Goal: Information Seeking & Learning: Learn about a topic

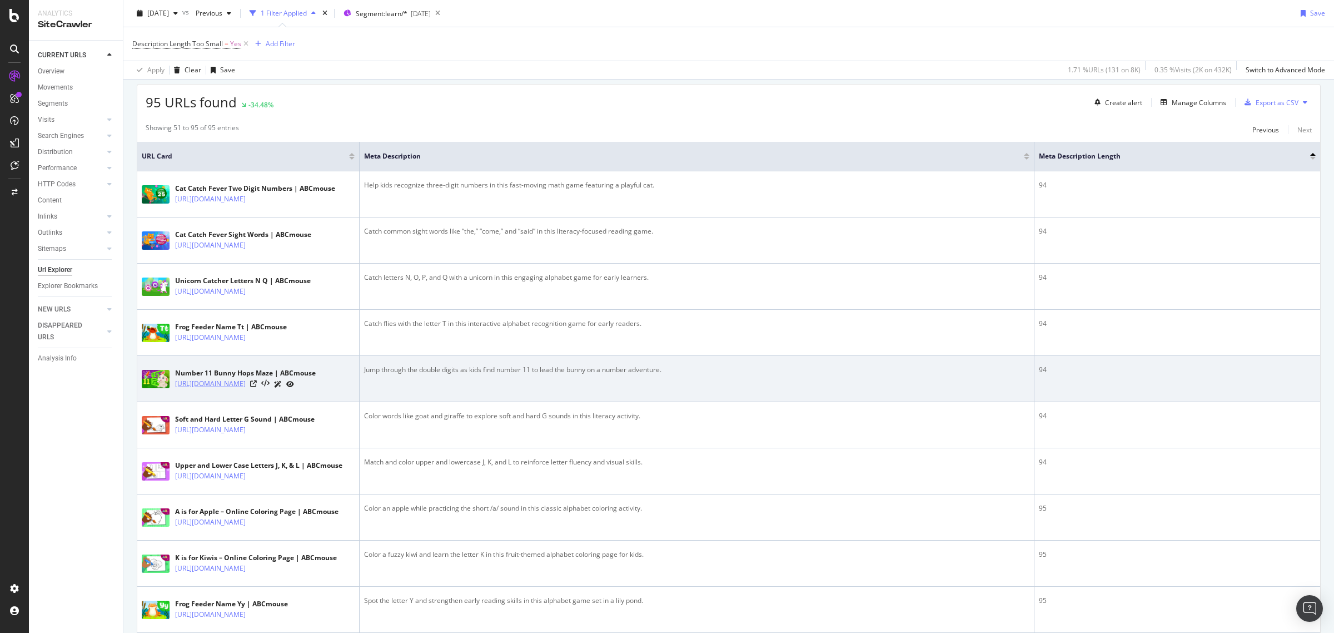
scroll to position [278, 0]
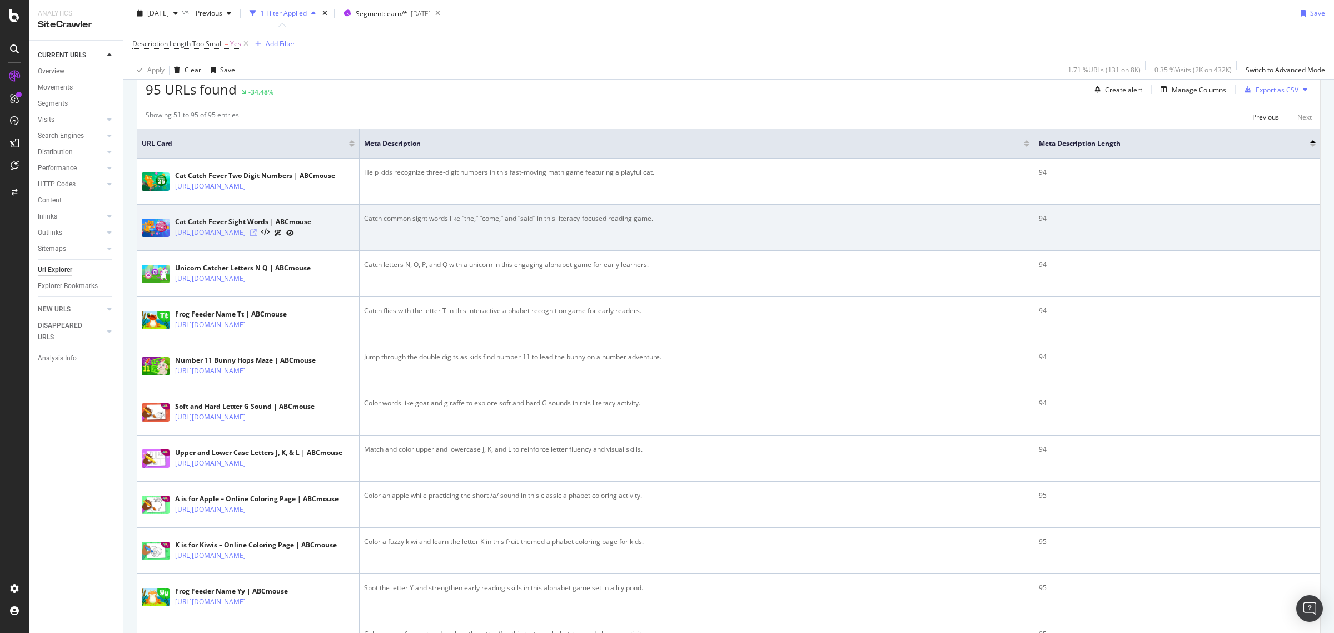
click at [257, 236] on icon at bounding box center [253, 232] width 7 height 7
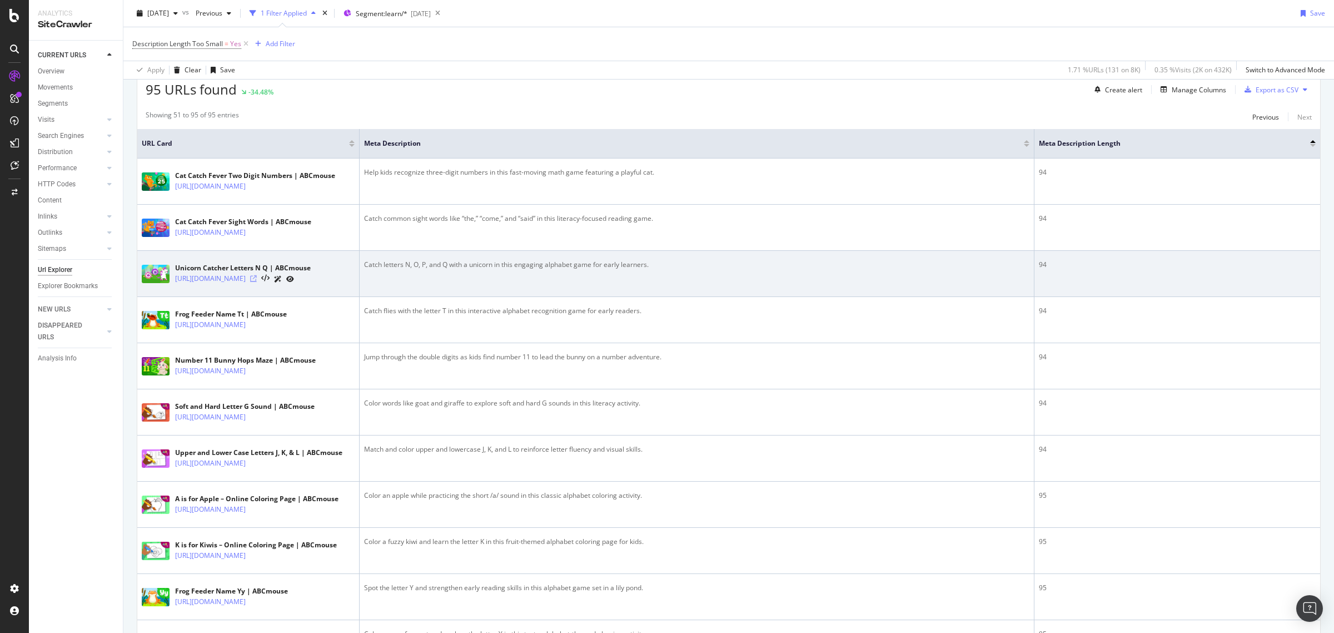
click at [257, 282] on icon at bounding box center [253, 278] width 7 height 7
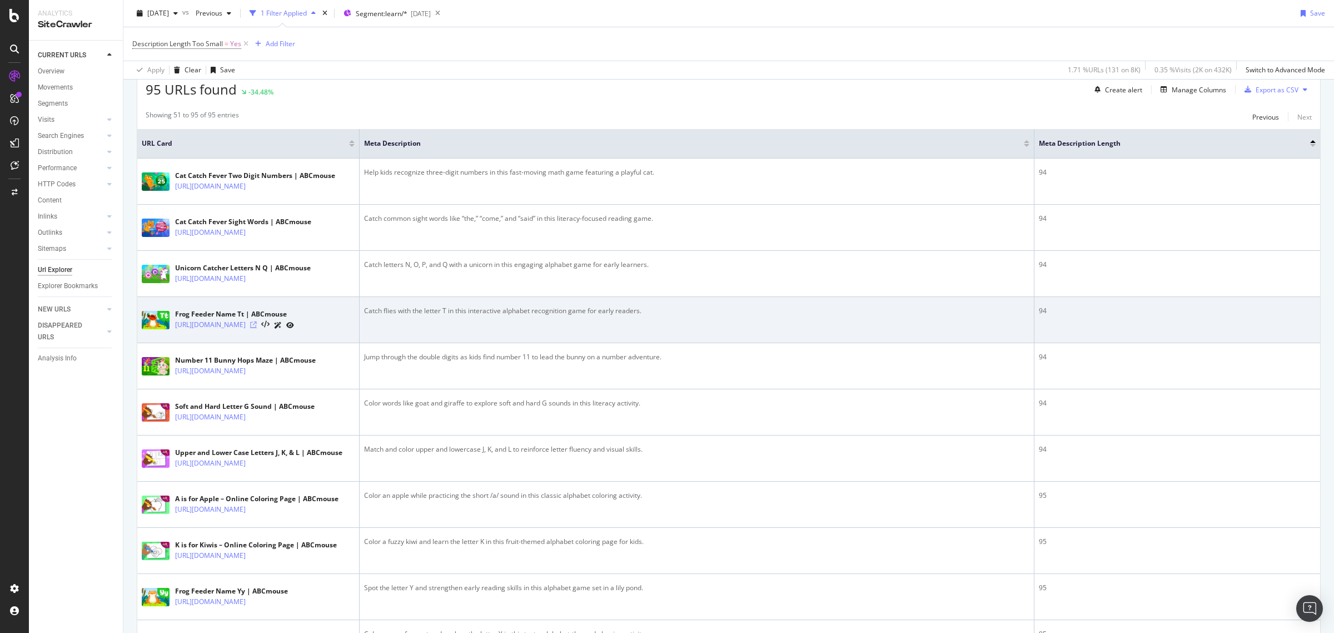
click at [257, 328] on icon at bounding box center [253, 324] width 7 height 7
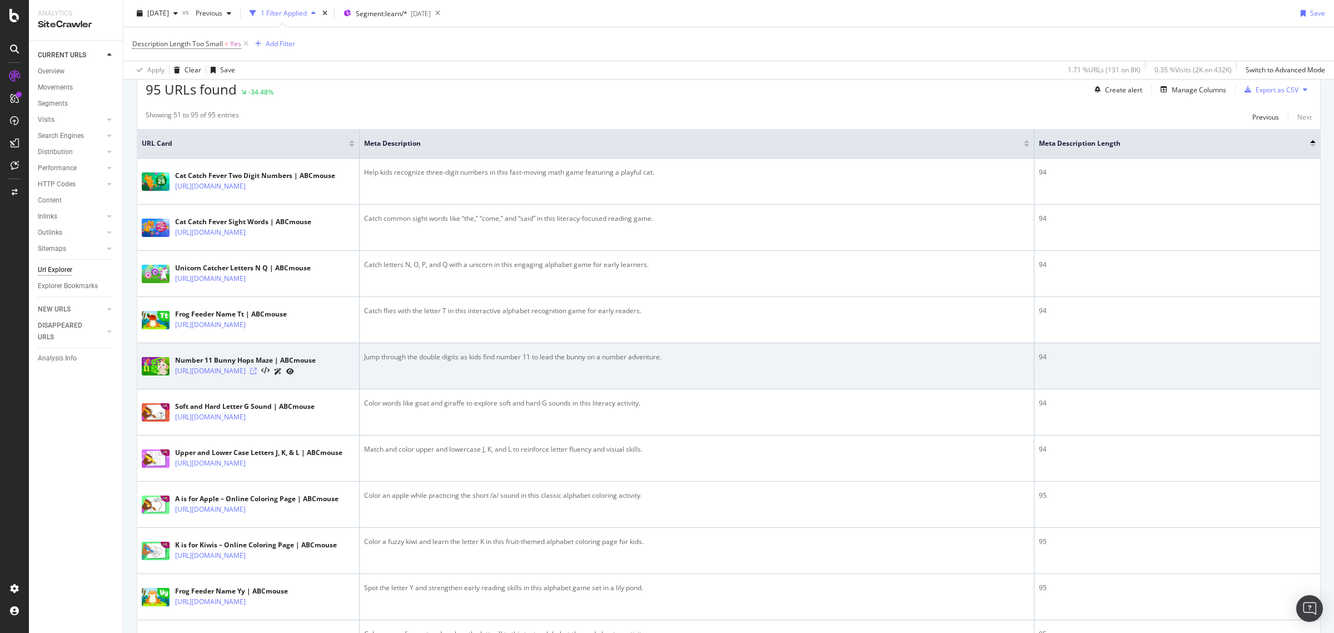
click at [257, 374] on icon at bounding box center [253, 370] width 7 height 7
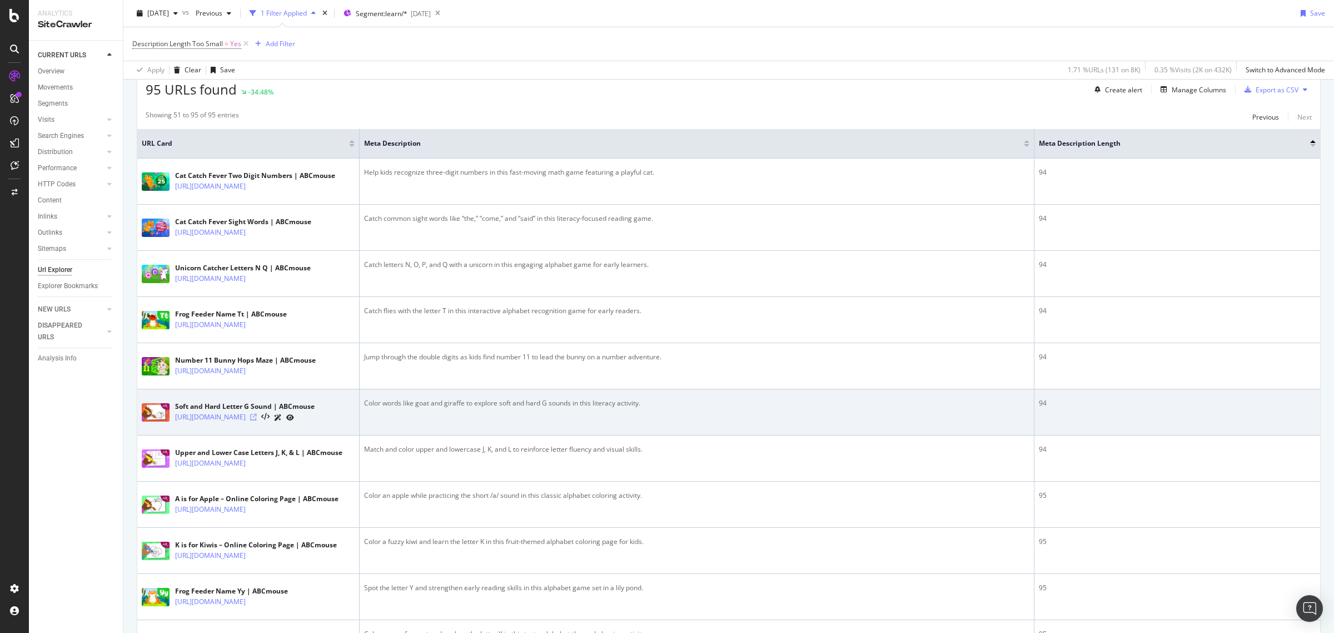
click at [257, 420] on icon at bounding box center [253, 417] width 7 height 7
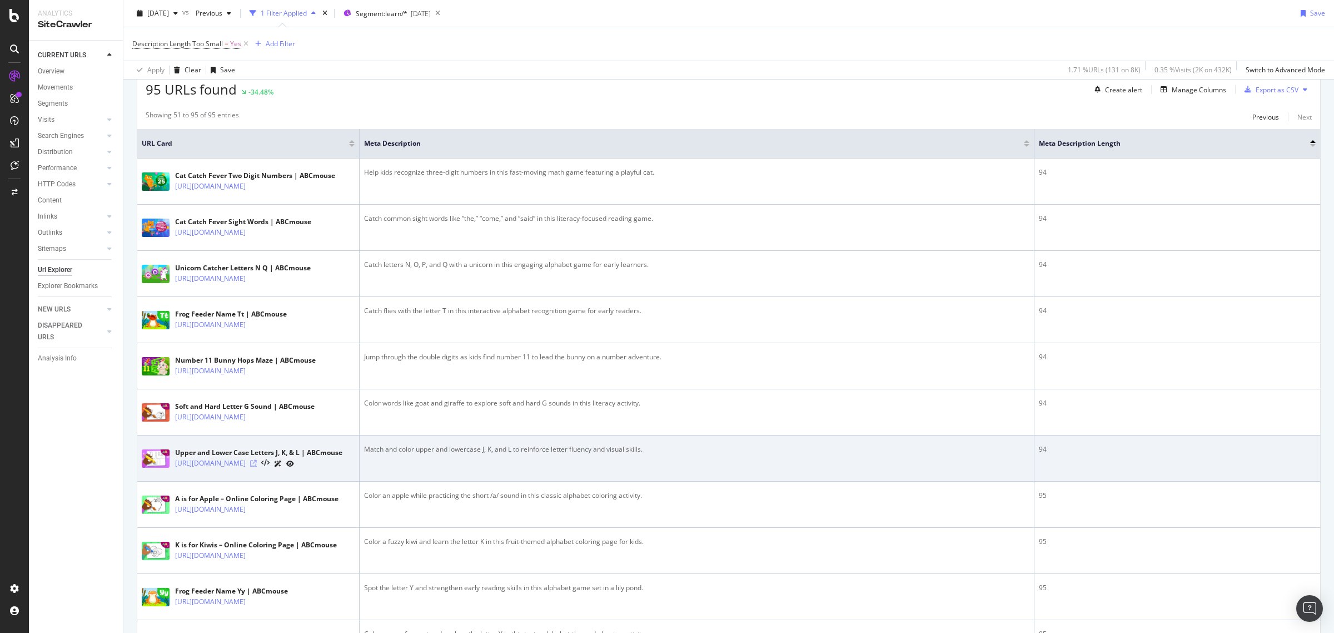
click at [257, 466] on icon at bounding box center [253, 463] width 7 height 7
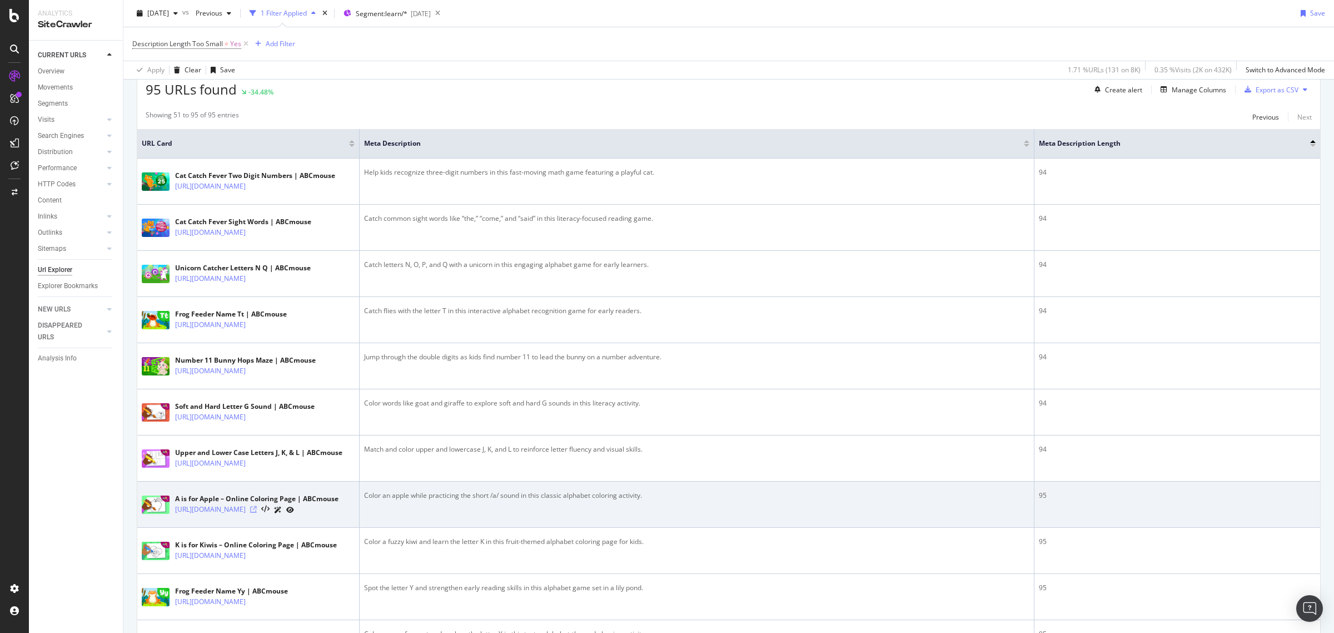
click at [257, 513] on icon at bounding box center [253, 509] width 7 height 7
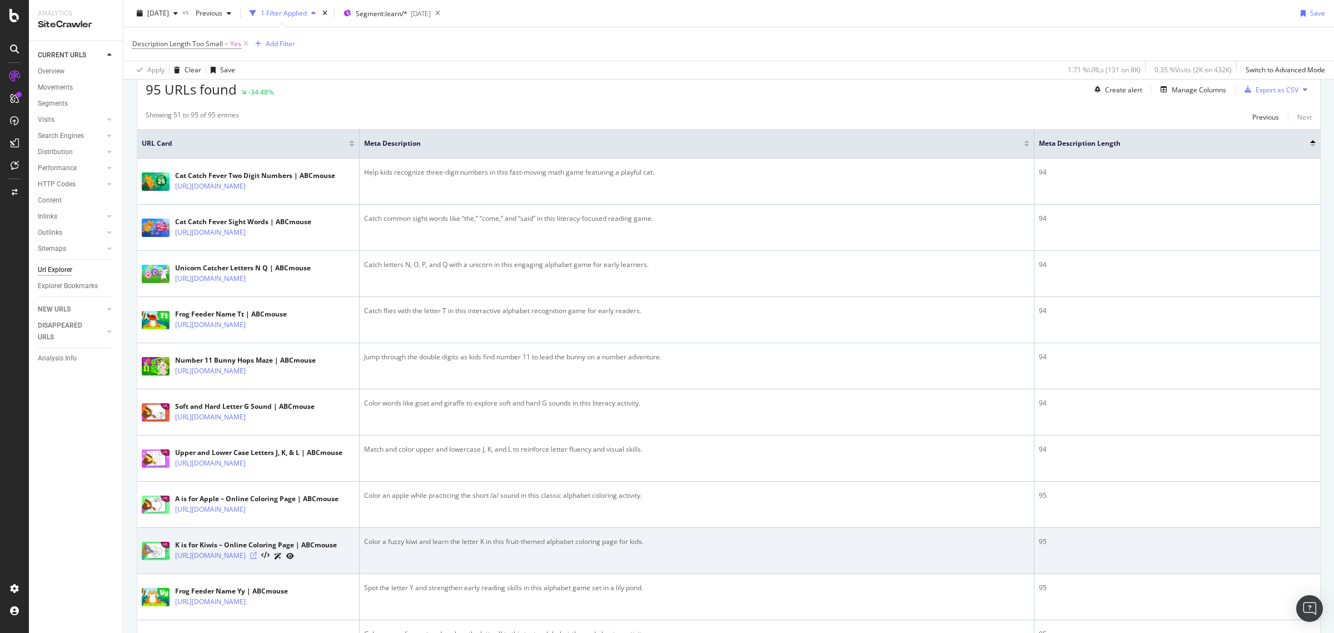
click at [257, 559] on icon at bounding box center [253, 555] width 7 height 7
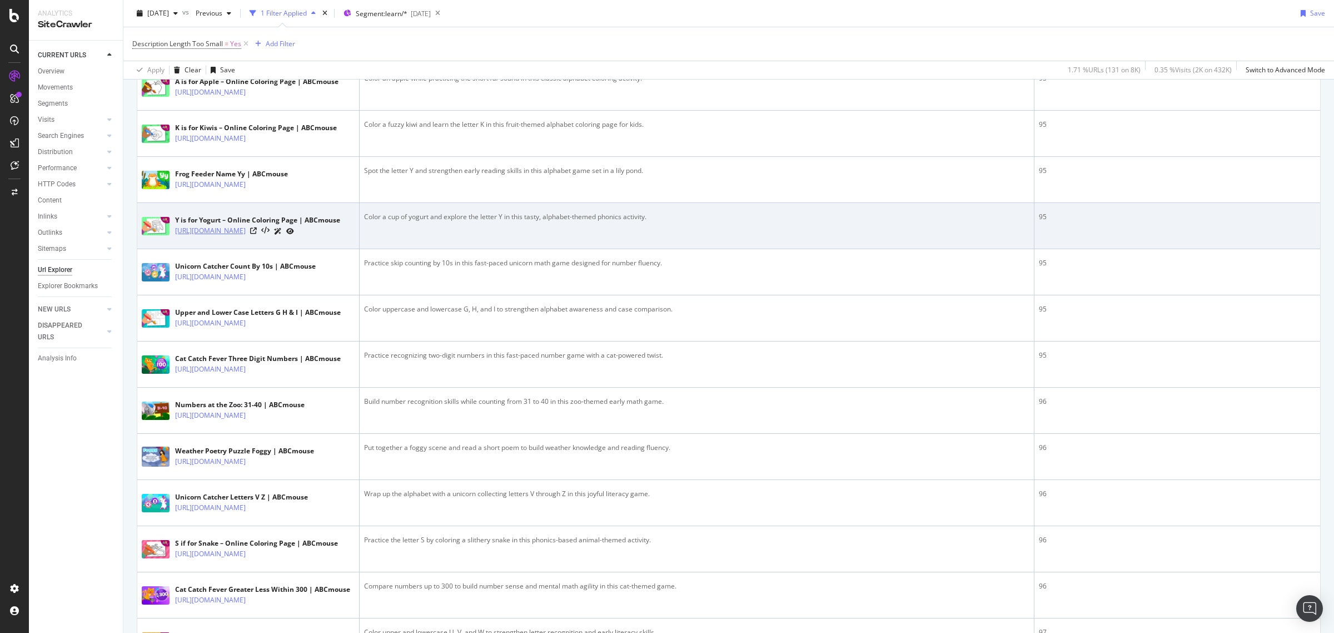
scroll to position [764, 0]
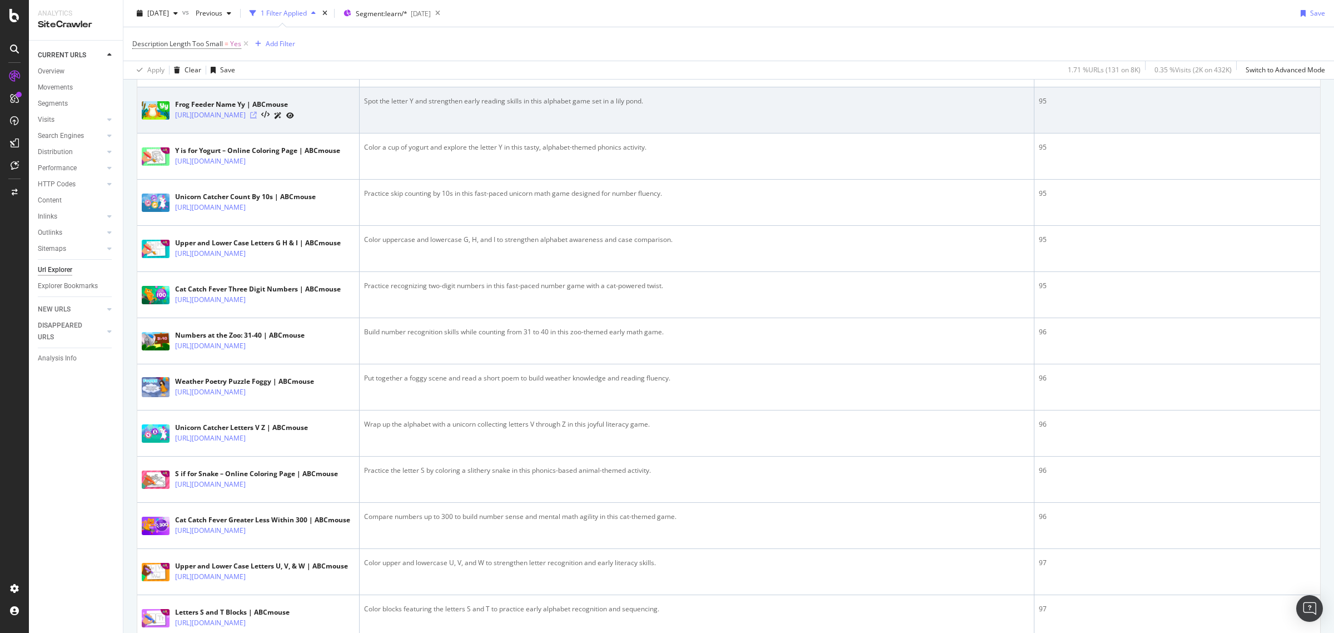
click at [257, 118] on icon at bounding box center [253, 115] width 7 height 7
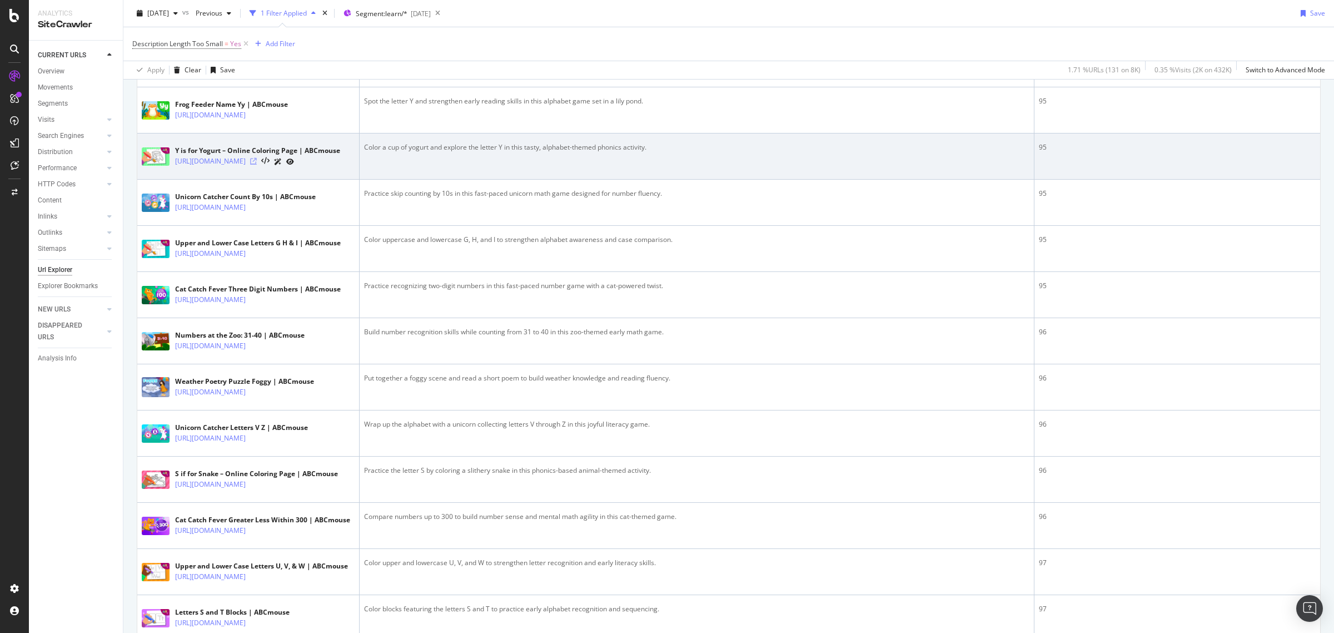
click at [257, 165] on icon at bounding box center [253, 161] width 7 height 7
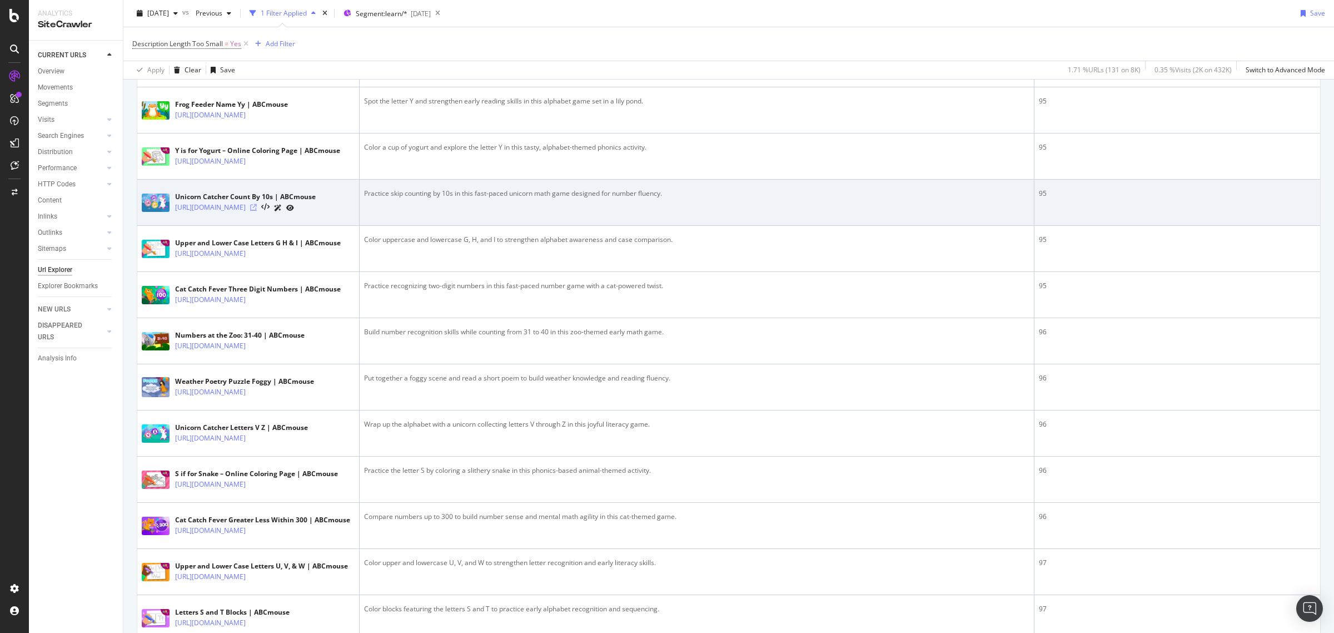
click at [257, 211] on icon at bounding box center [253, 207] width 7 height 7
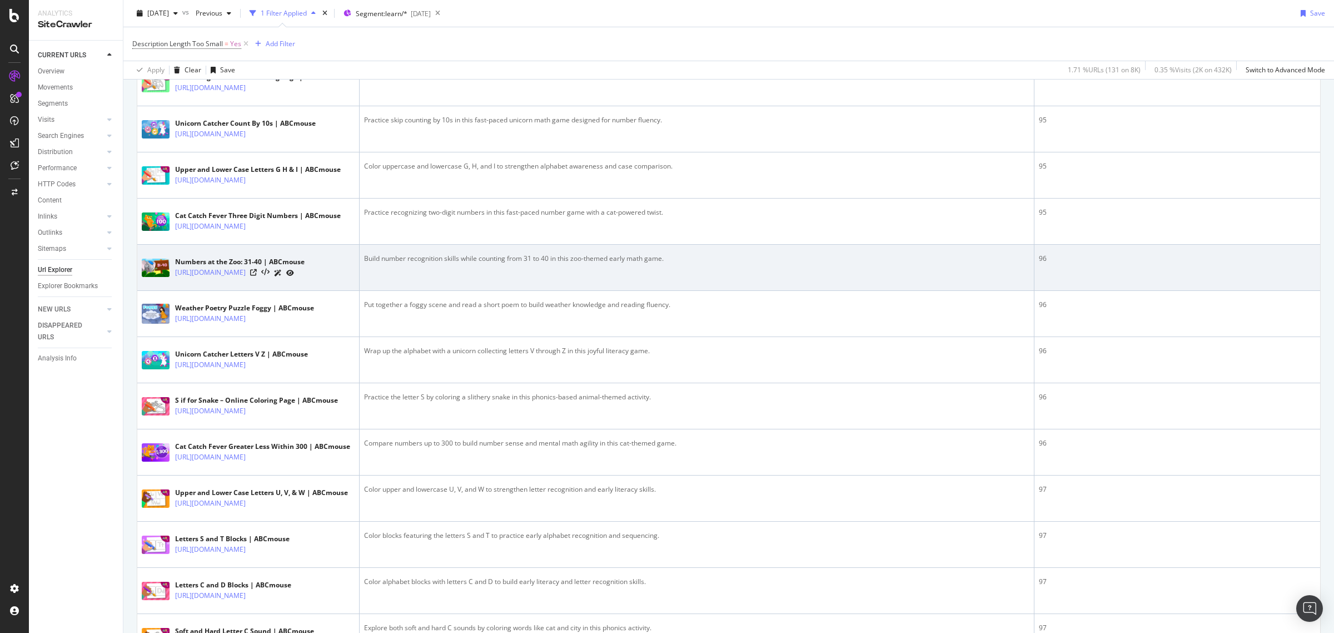
scroll to position [834, 0]
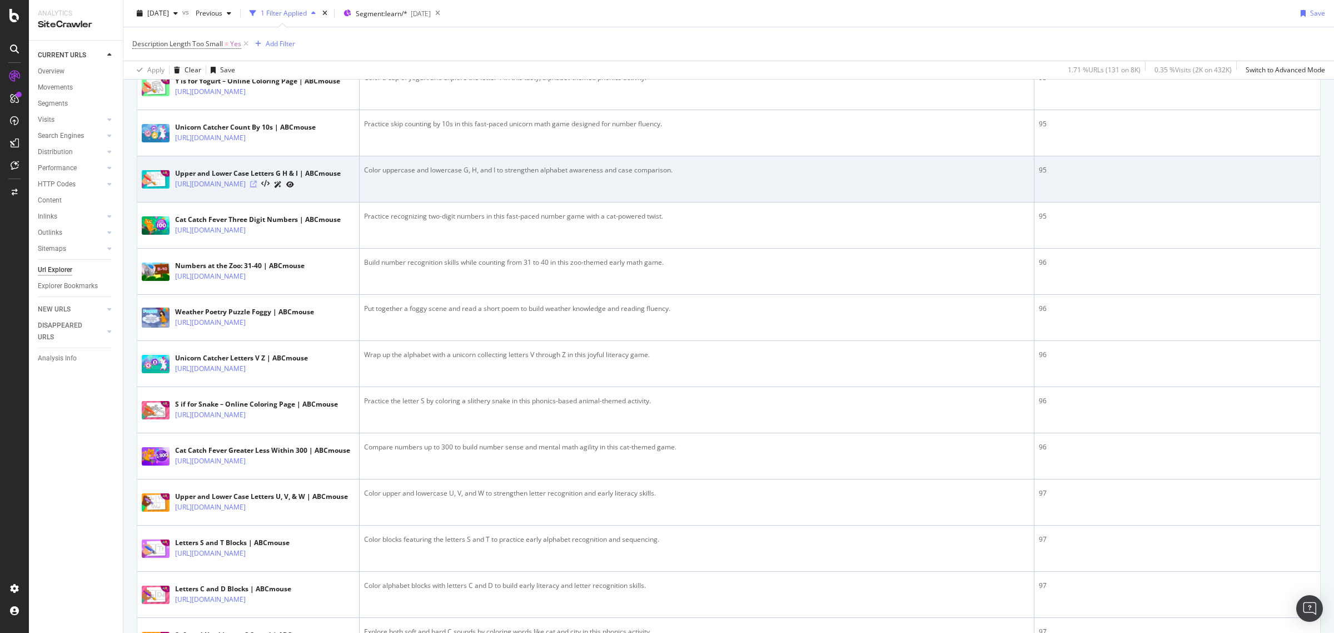
click at [257, 187] on icon at bounding box center [253, 184] width 7 height 7
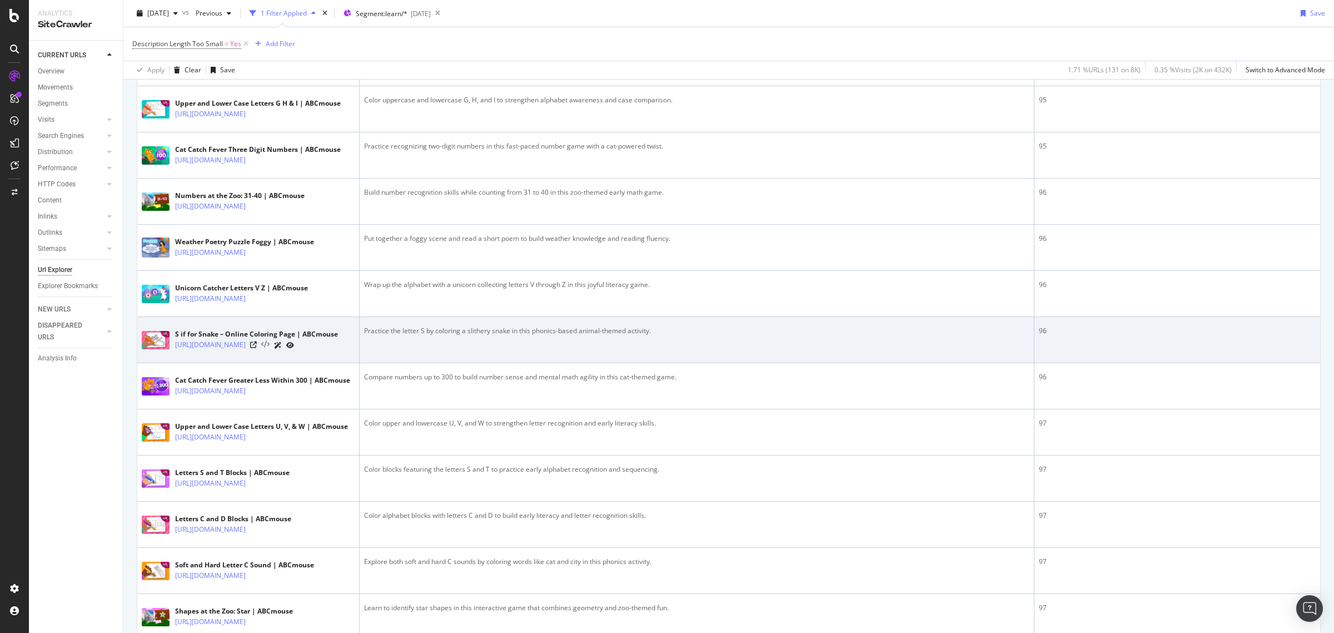
scroll to position [903, 0]
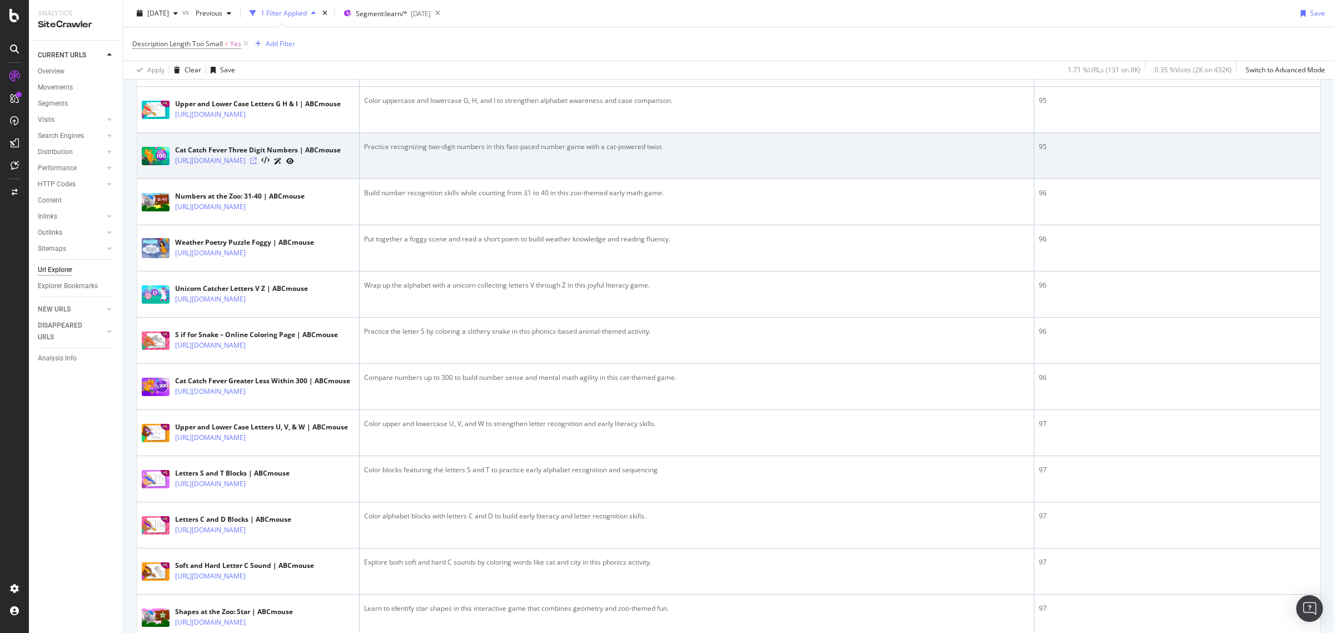
click at [257, 164] on icon at bounding box center [253, 160] width 7 height 7
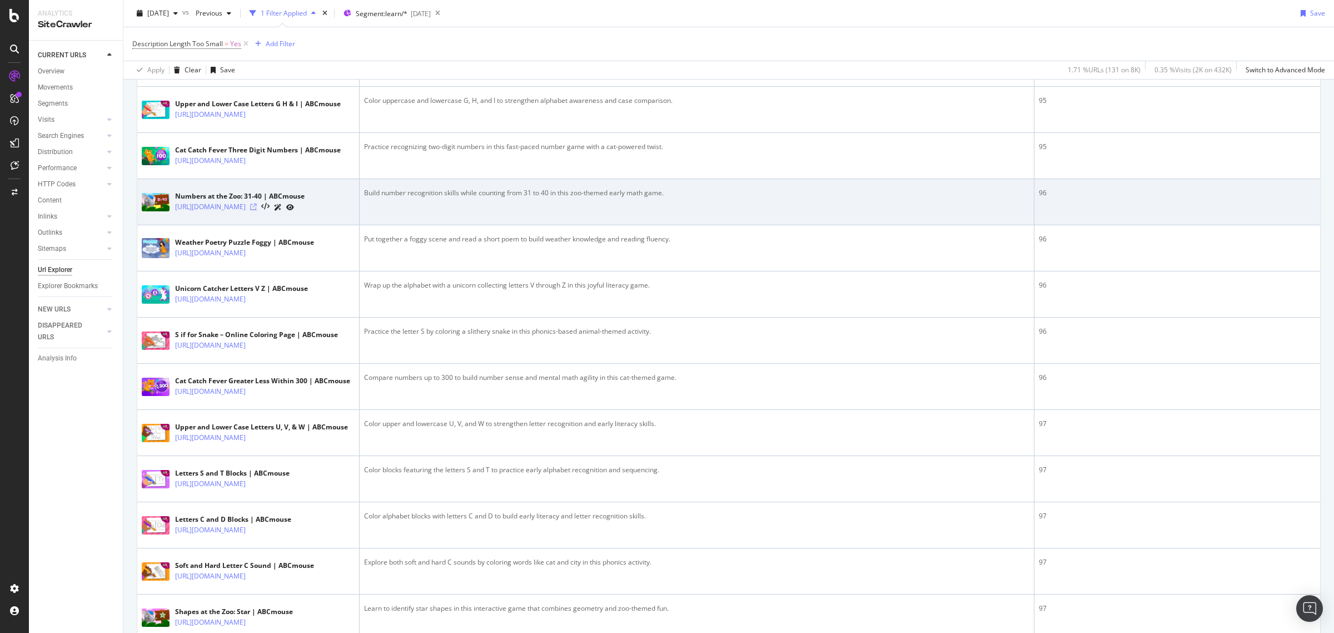
click at [257, 210] on icon at bounding box center [253, 206] width 7 height 7
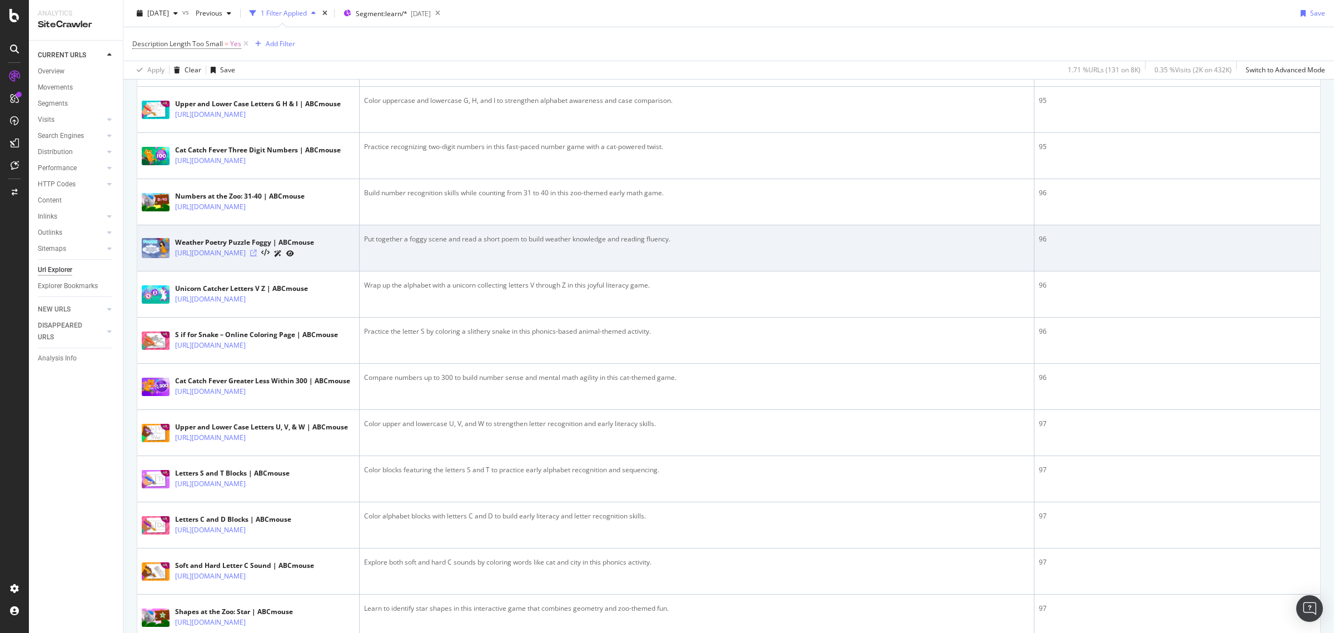
click at [257, 256] on icon at bounding box center [253, 253] width 7 height 7
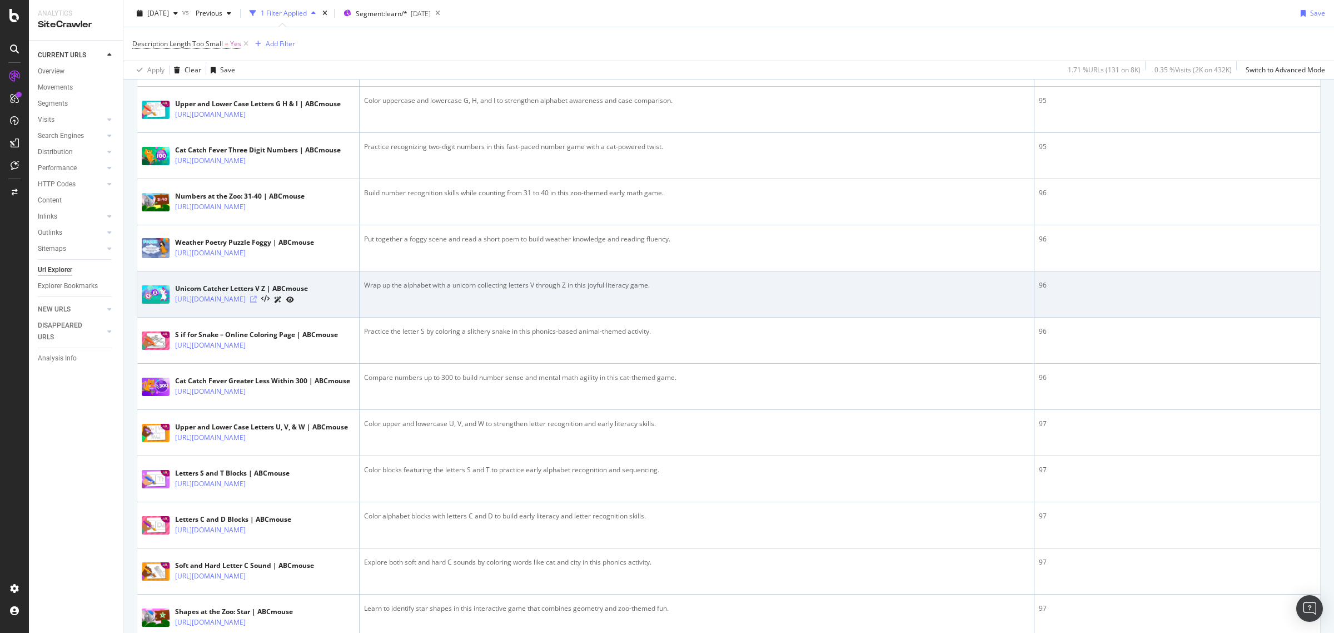
click at [257, 302] on icon at bounding box center [253, 299] width 7 height 7
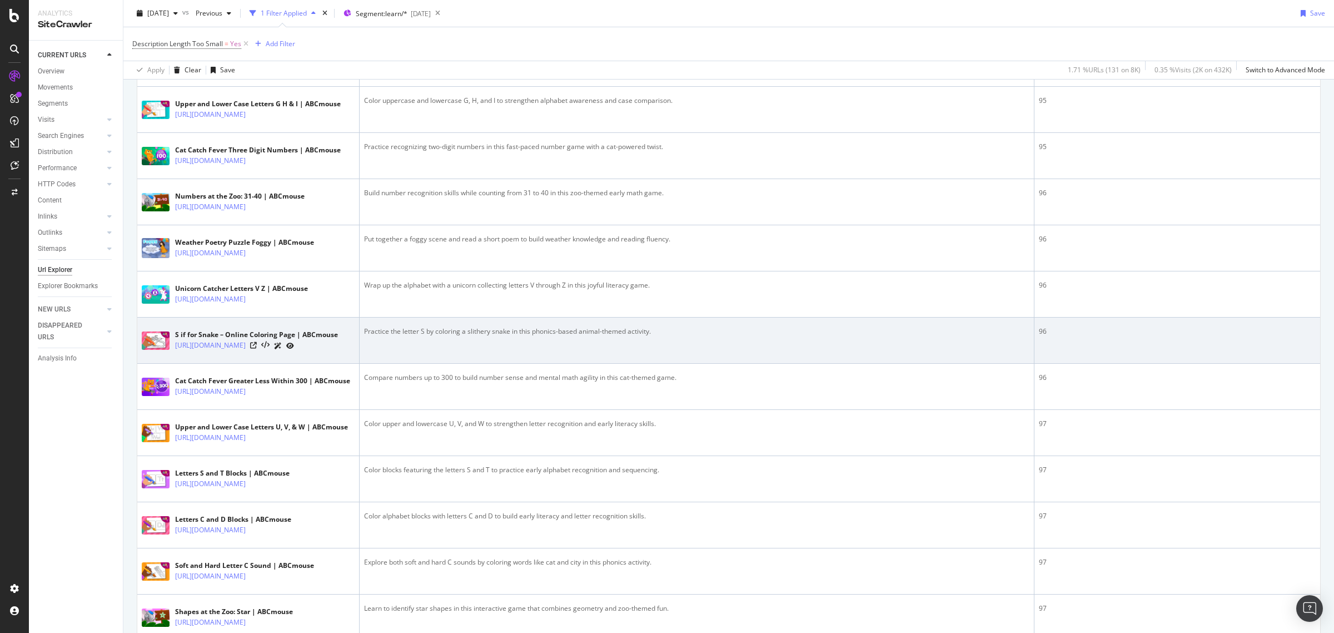
click at [310, 351] on div "[URL][DOMAIN_NAME]" at bounding box center [256, 346] width 163 height 12
click at [257, 349] on icon at bounding box center [253, 345] width 7 height 7
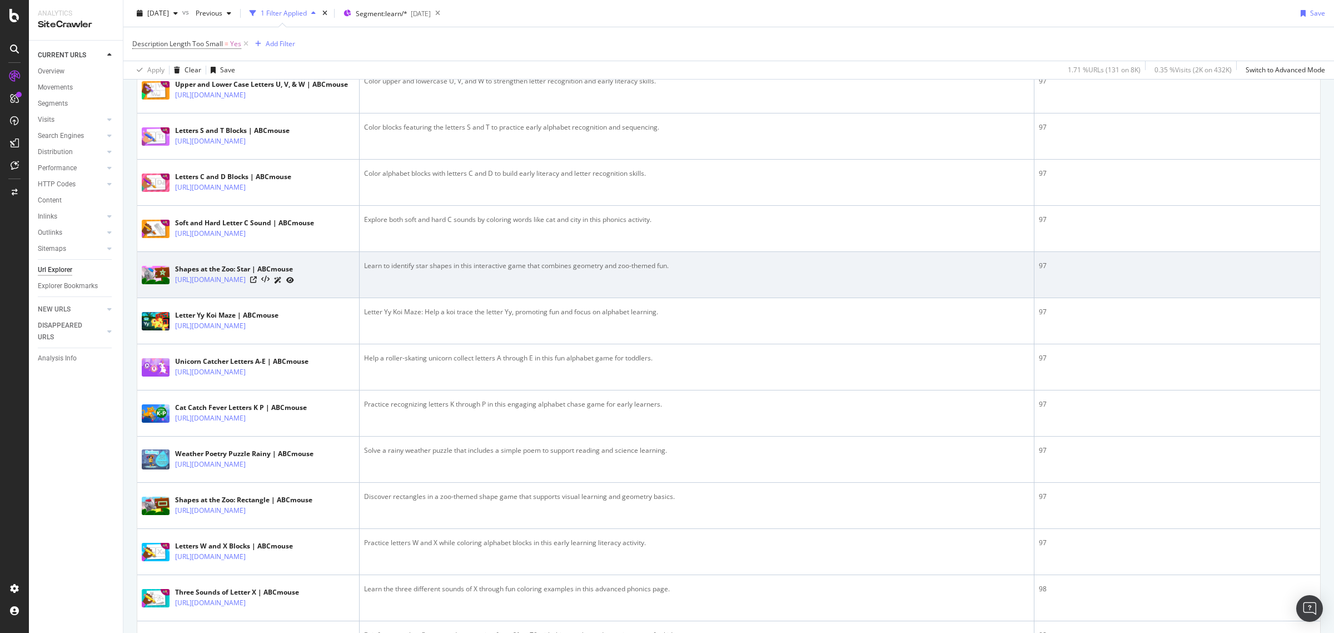
scroll to position [1251, 0]
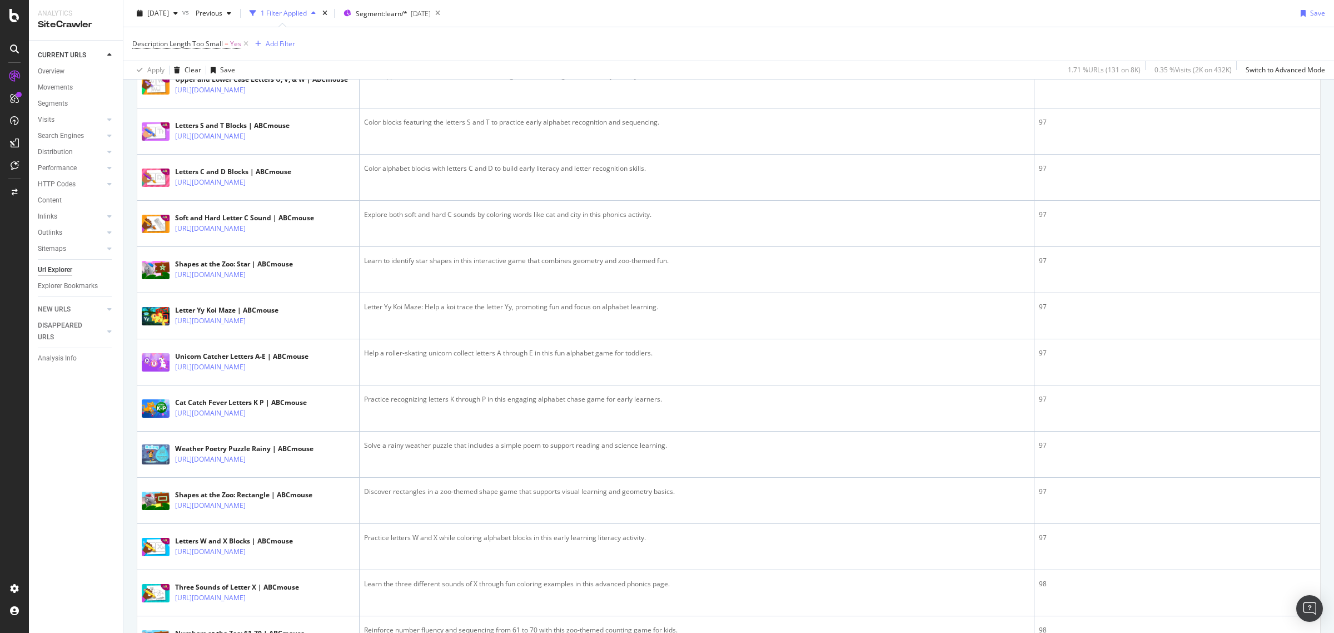
click at [257, 47] on icon at bounding box center [253, 44] width 7 height 7
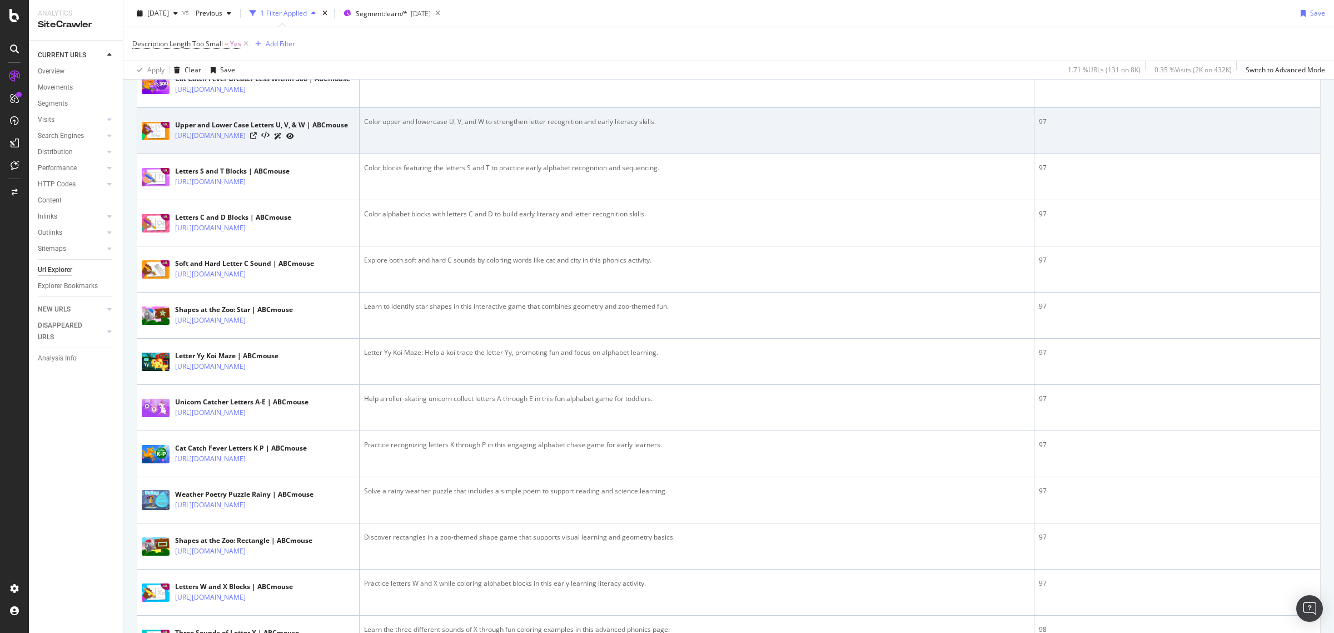
scroll to position [1181, 0]
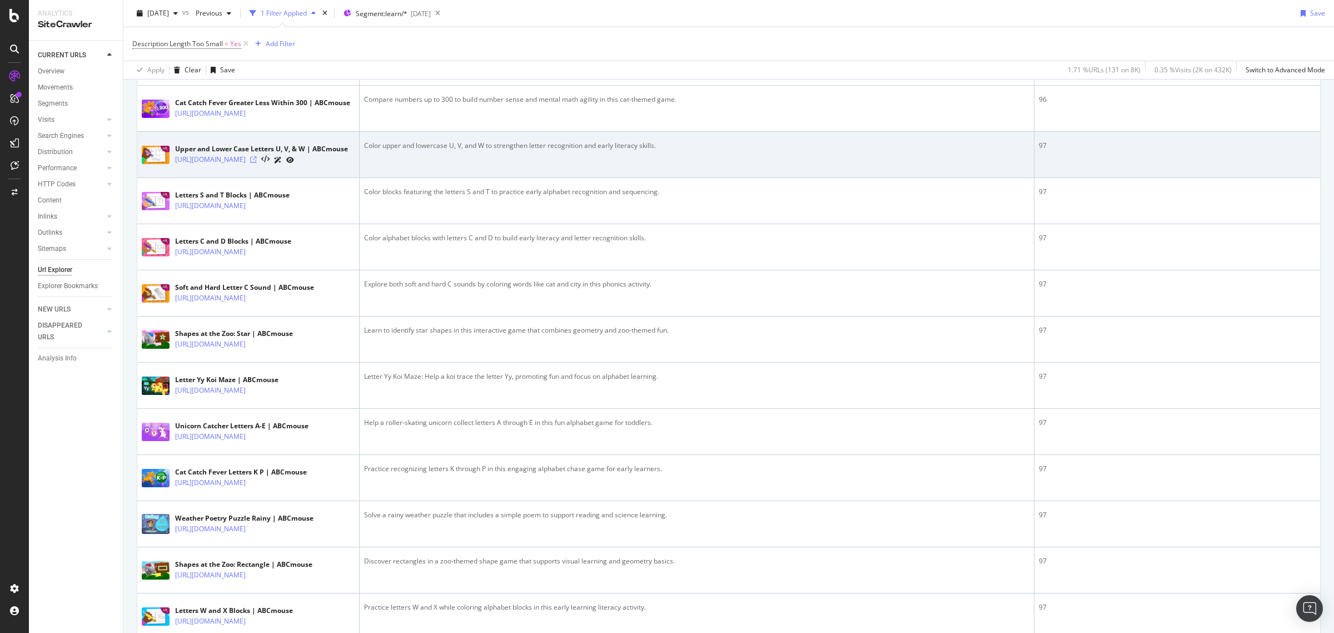
click at [257, 163] on icon at bounding box center [253, 159] width 7 height 7
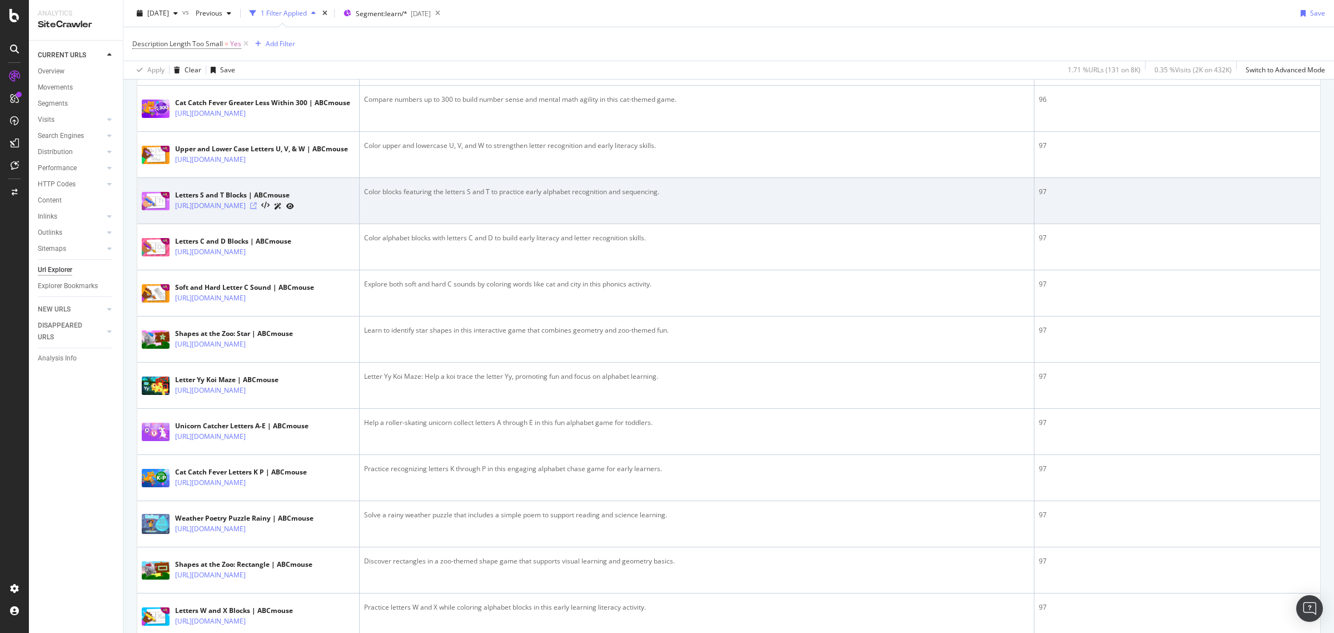
click at [257, 209] on icon at bounding box center [253, 205] width 7 height 7
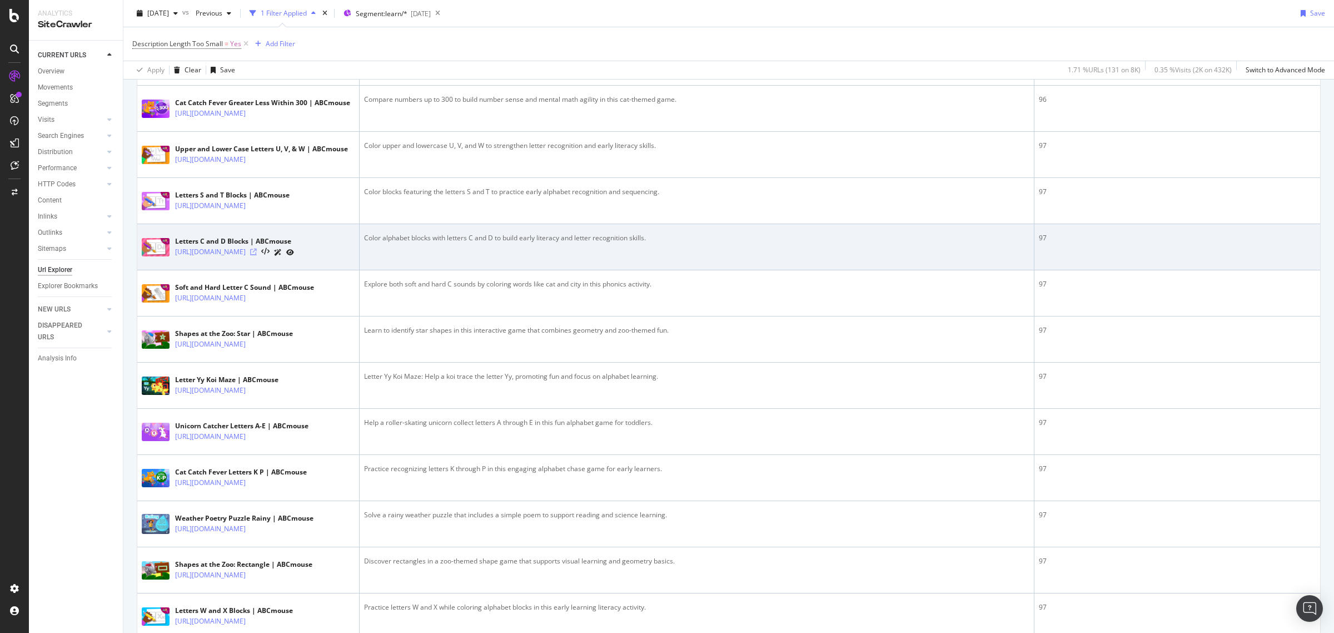
click at [257, 255] on icon at bounding box center [253, 251] width 7 height 7
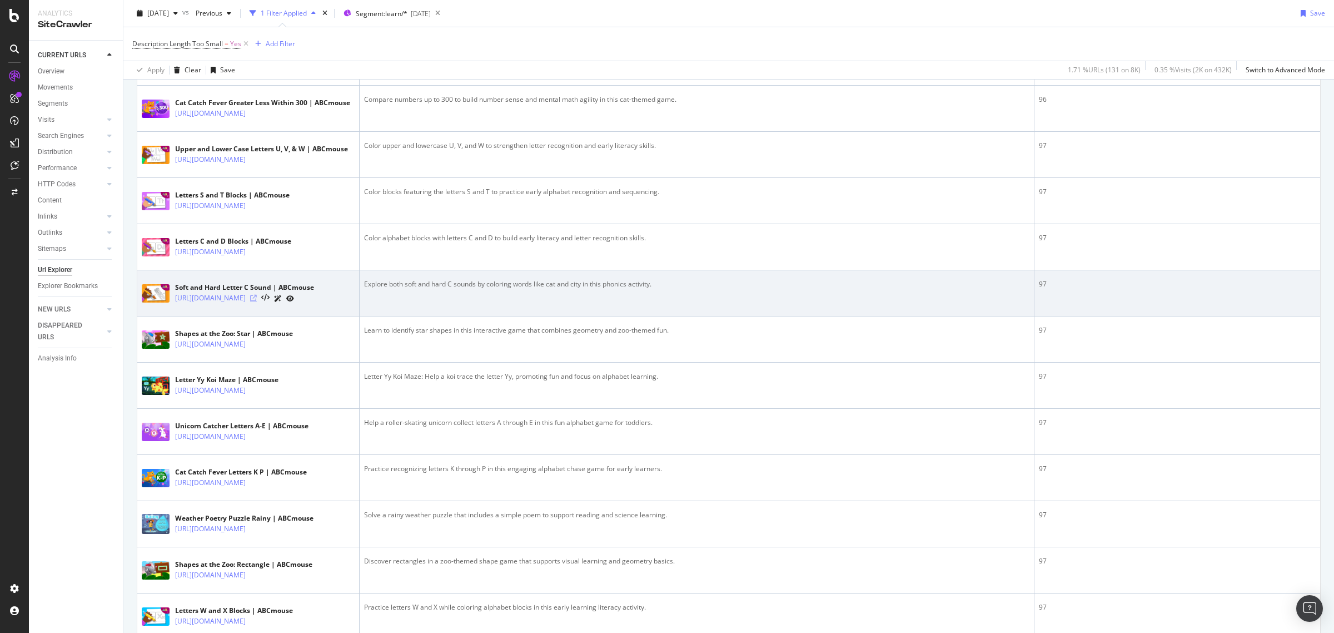
click at [257, 301] on icon at bounding box center [253, 298] width 7 height 7
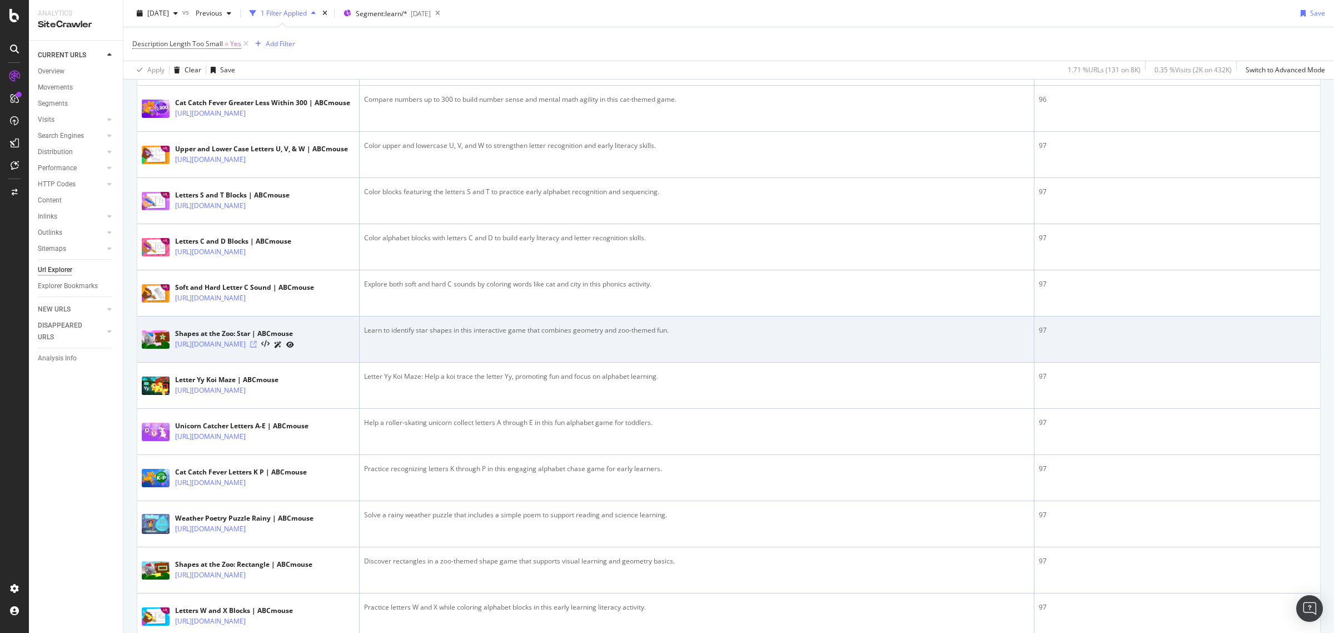
click at [257, 347] on icon at bounding box center [253, 344] width 7 height 7
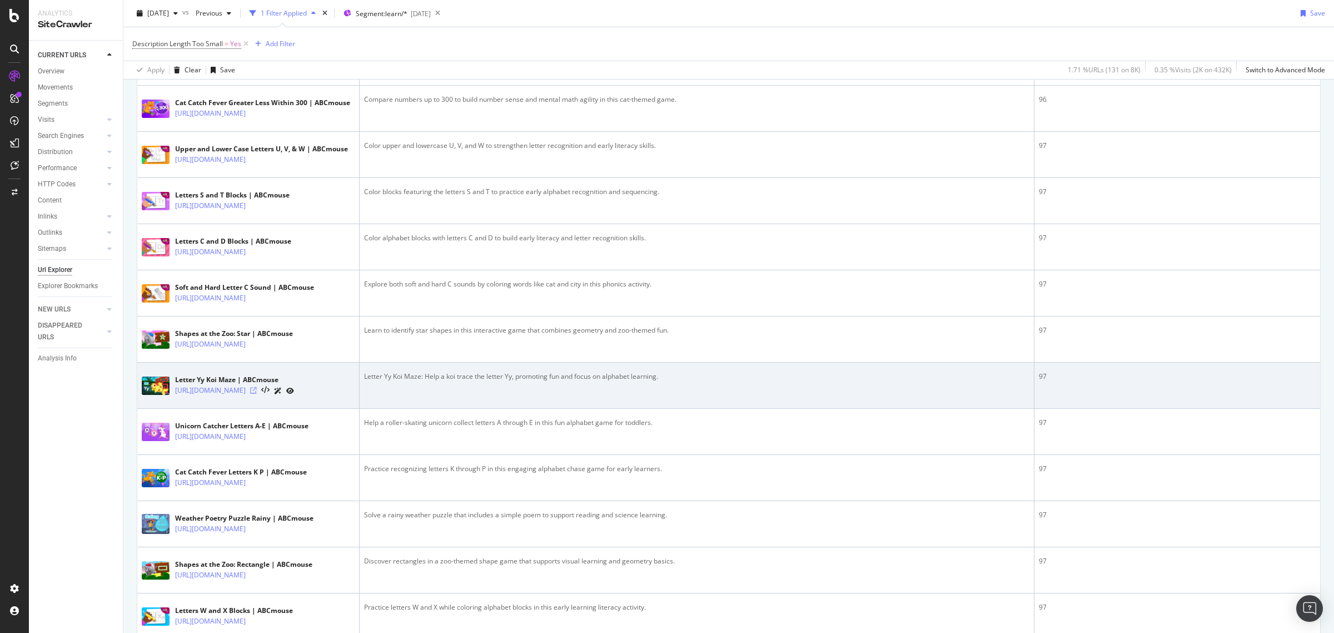
click at [257, 394] on icon at bounding box center [253, 390] width 7 height 7
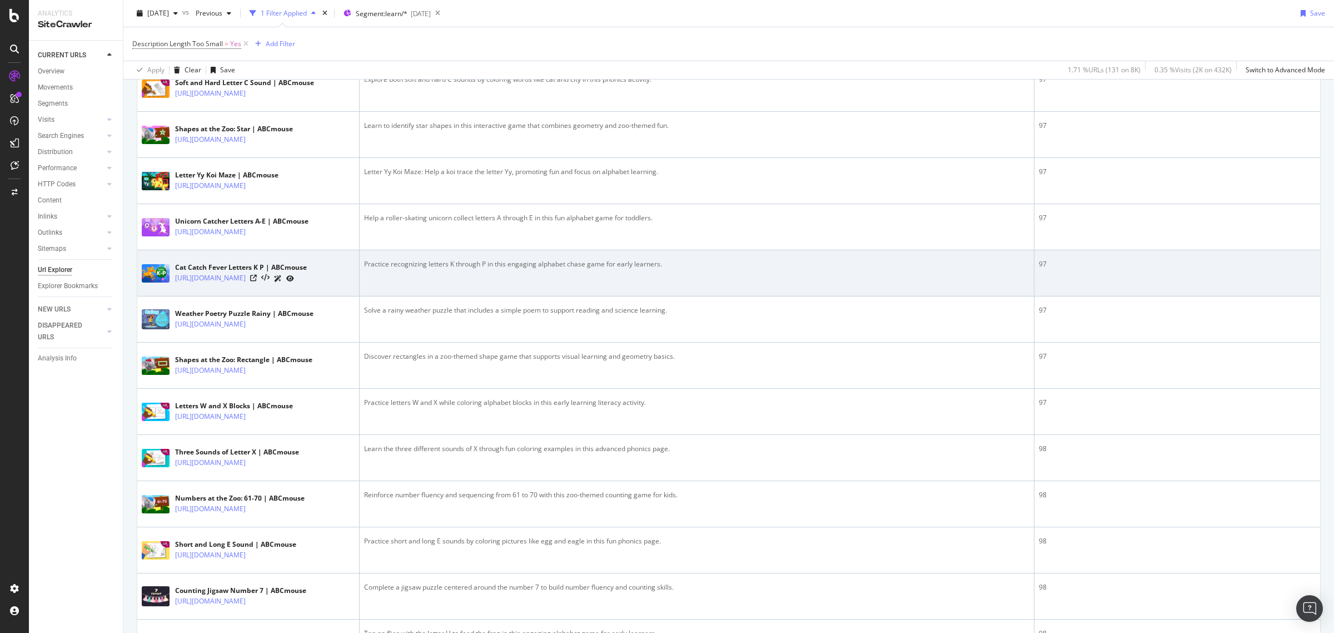
scroll to position [1390, 0]
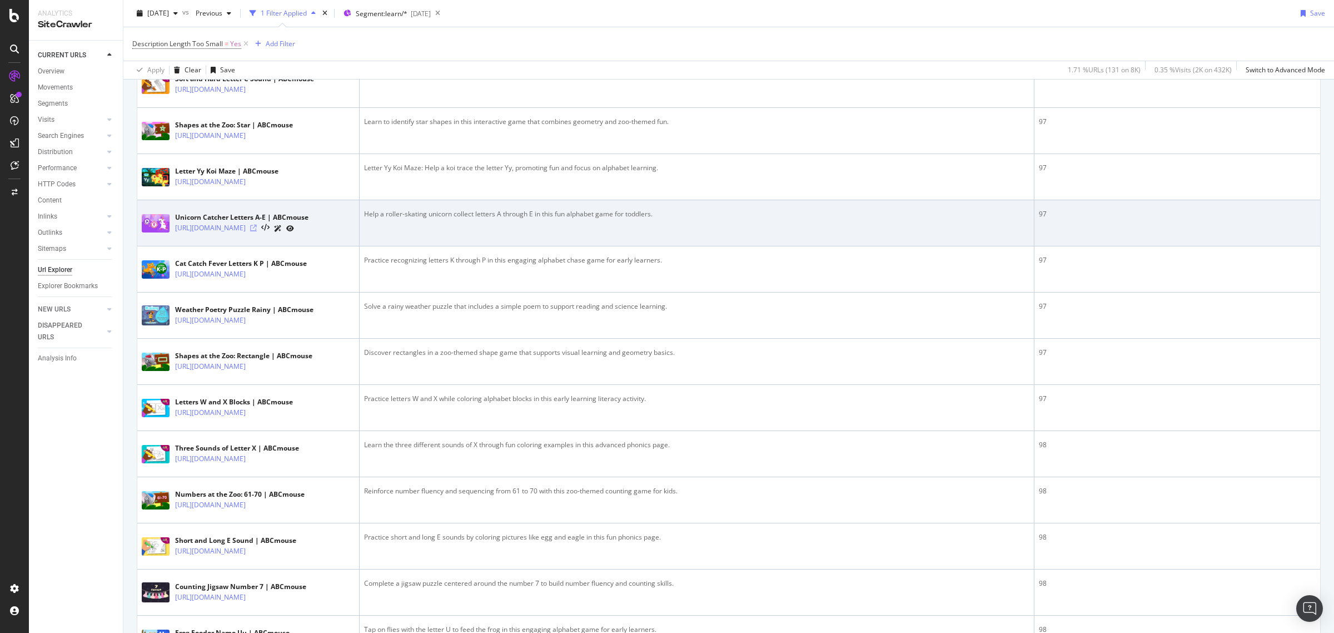
click at [257, 231] on icon at bounding box center [253, 228] width 7 height 7
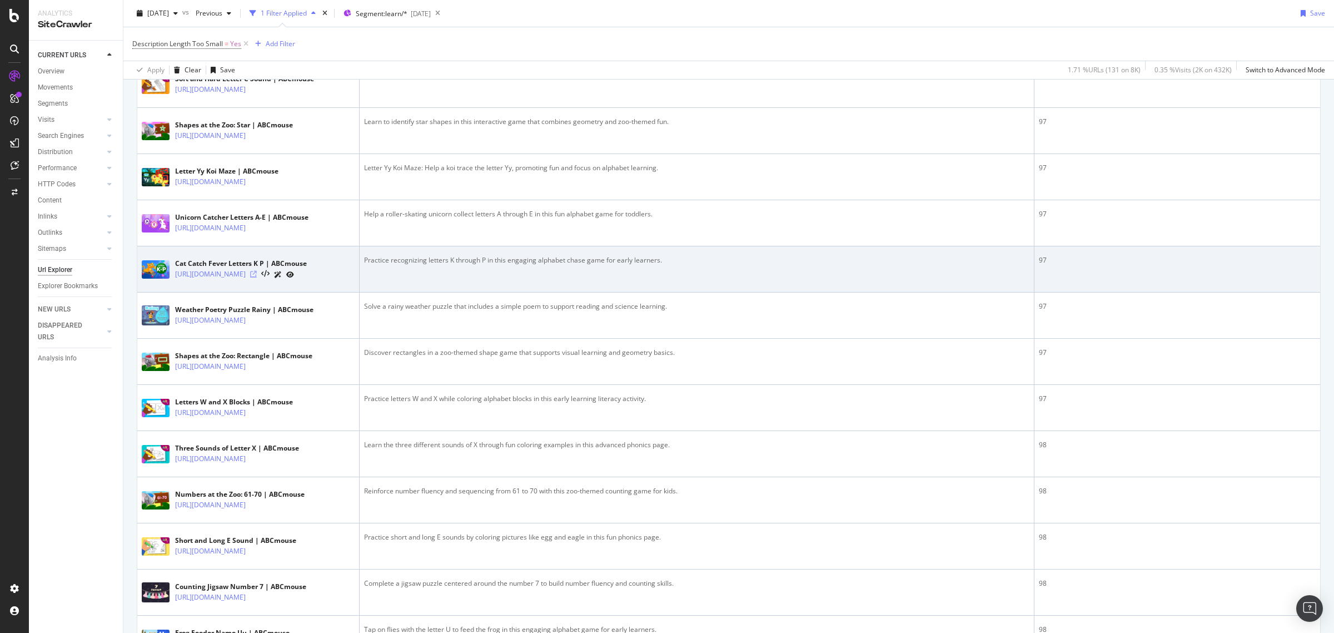
click at [257, 277] on icon at bounding box center [253, 274] width 7 height 7
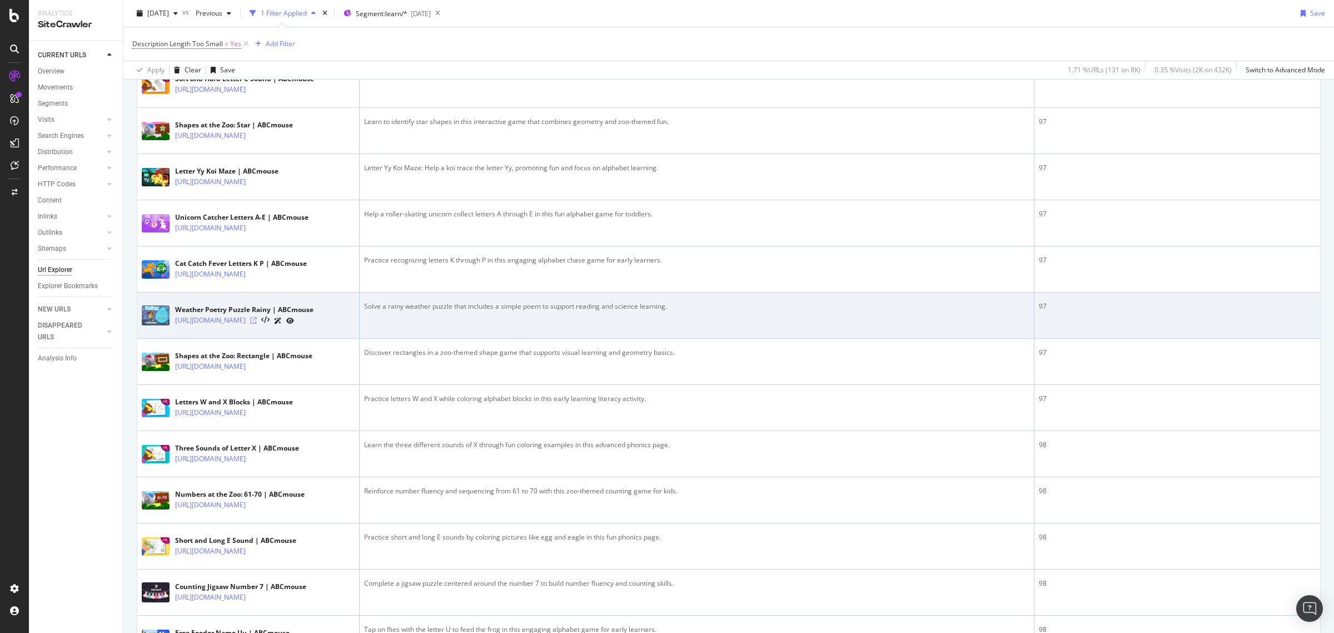
click at [257, 324] on icon at bounding box center [253, 320] width 7 height 7
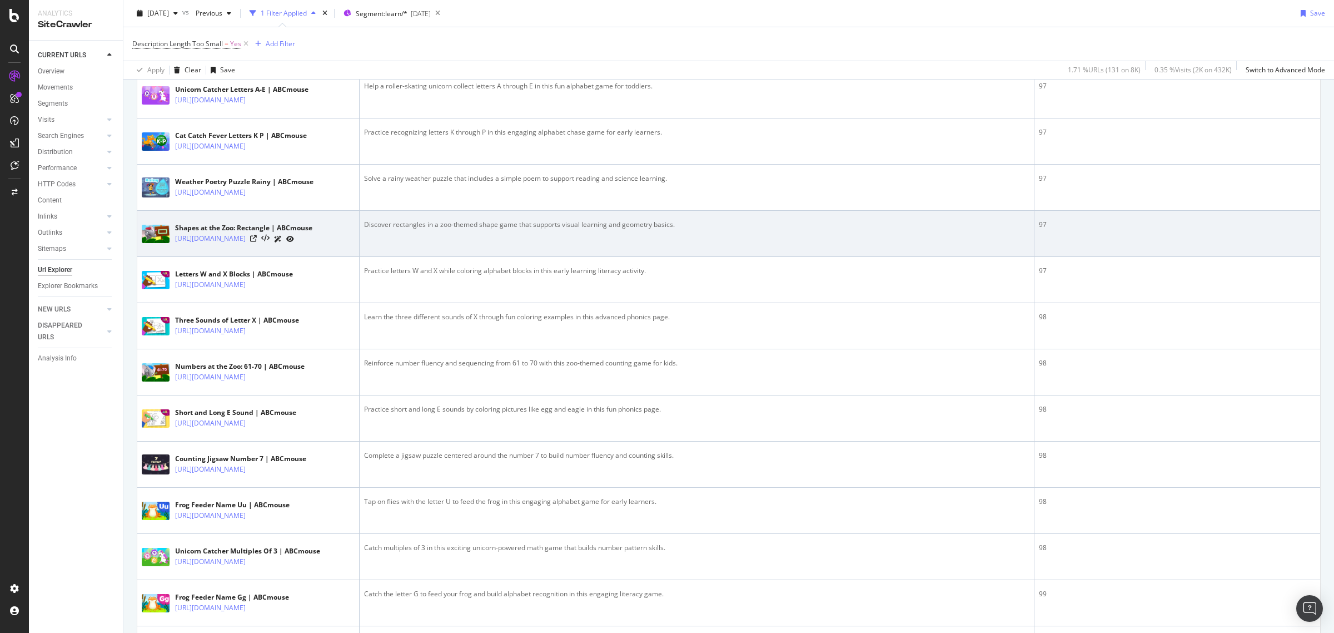
scroll to position [1529, 0]
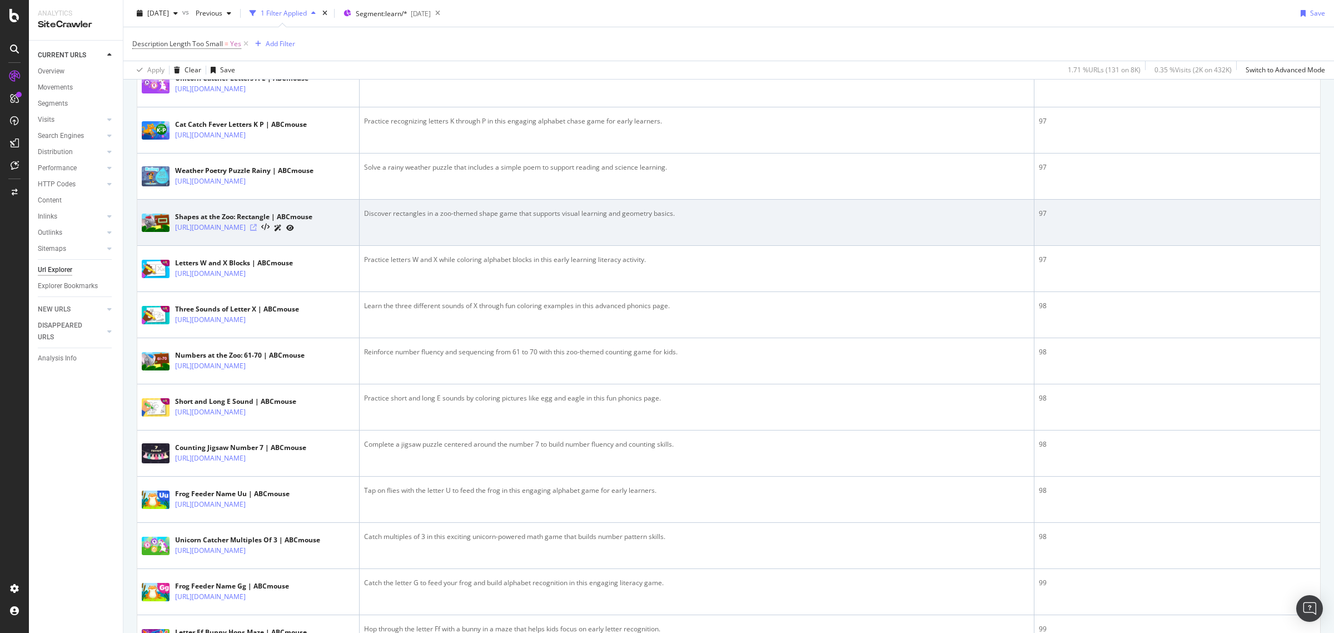
click at [257, 231] on icon at bounding box center [253, 227] width 7 height 7
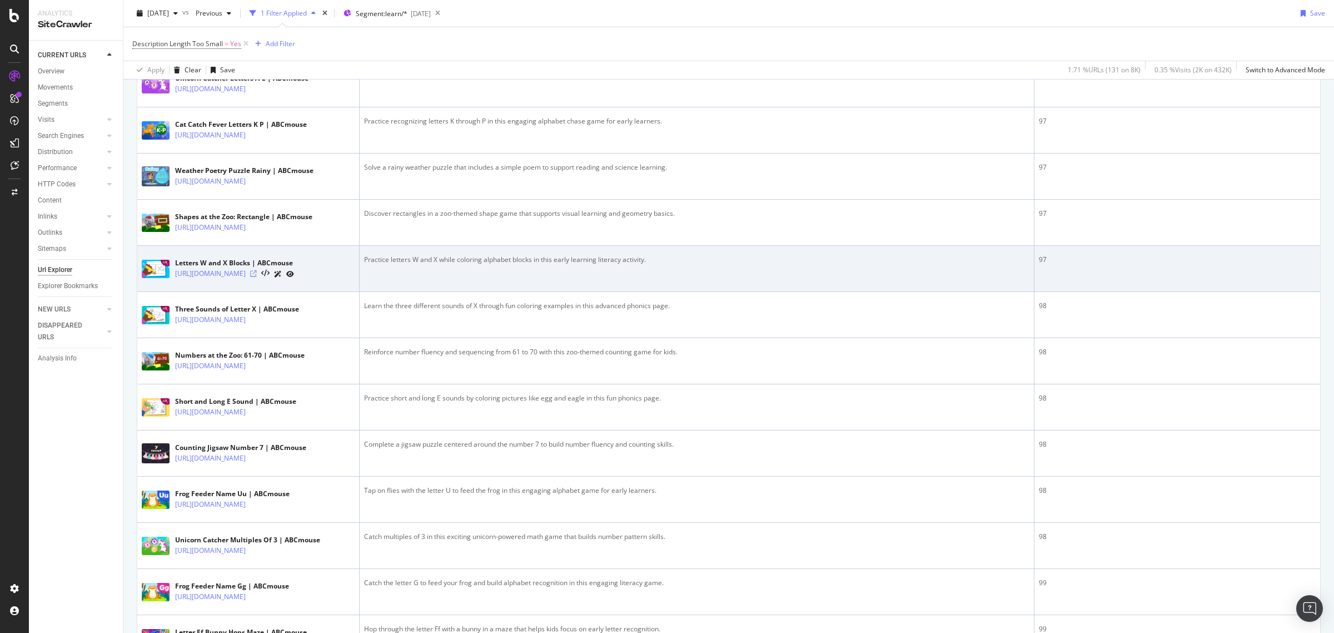
click at [257, 277] on icon at bounding box center [253, 273] width 7 height 7
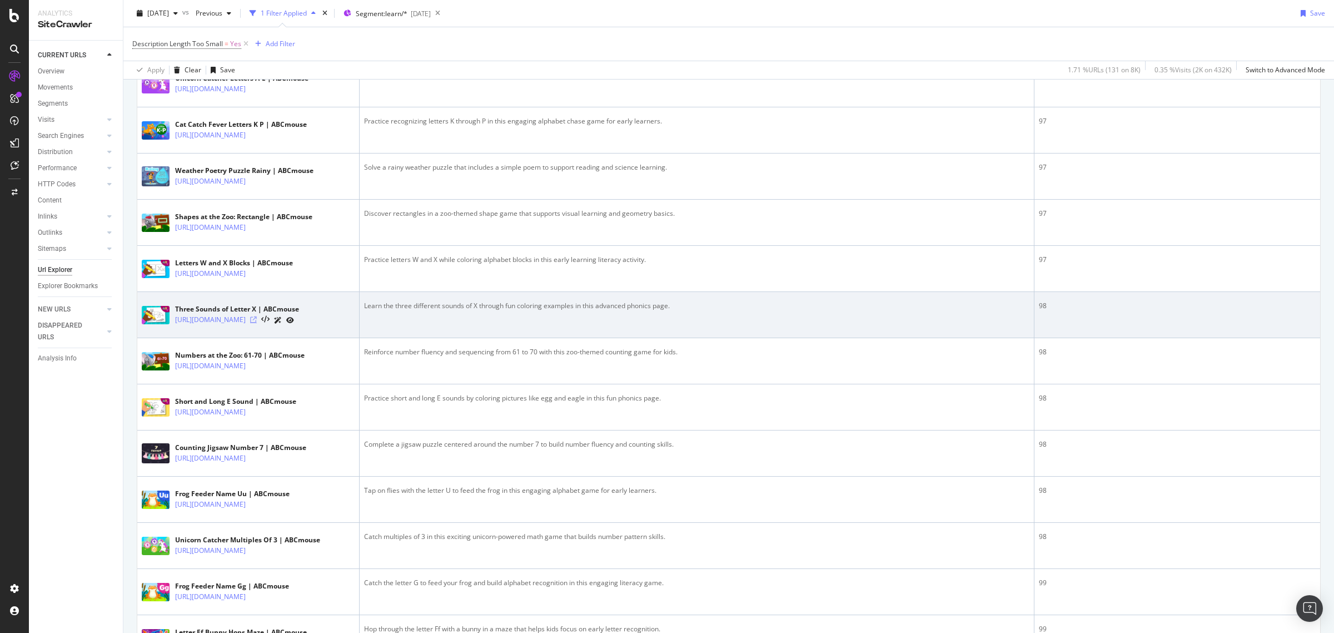
click at [257, 323] on icon at bounding box center [253, 319] width 7 height 7
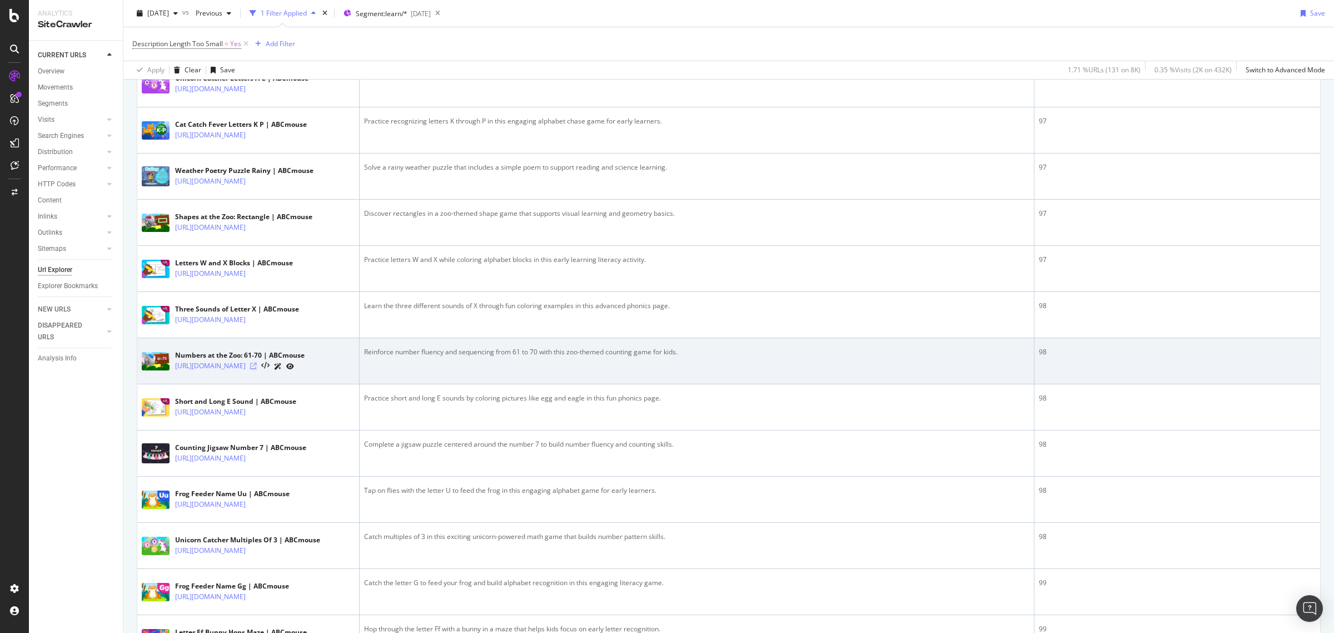
click at [257, 369] on icon at bounding box center [253, 365] width 7 height 7
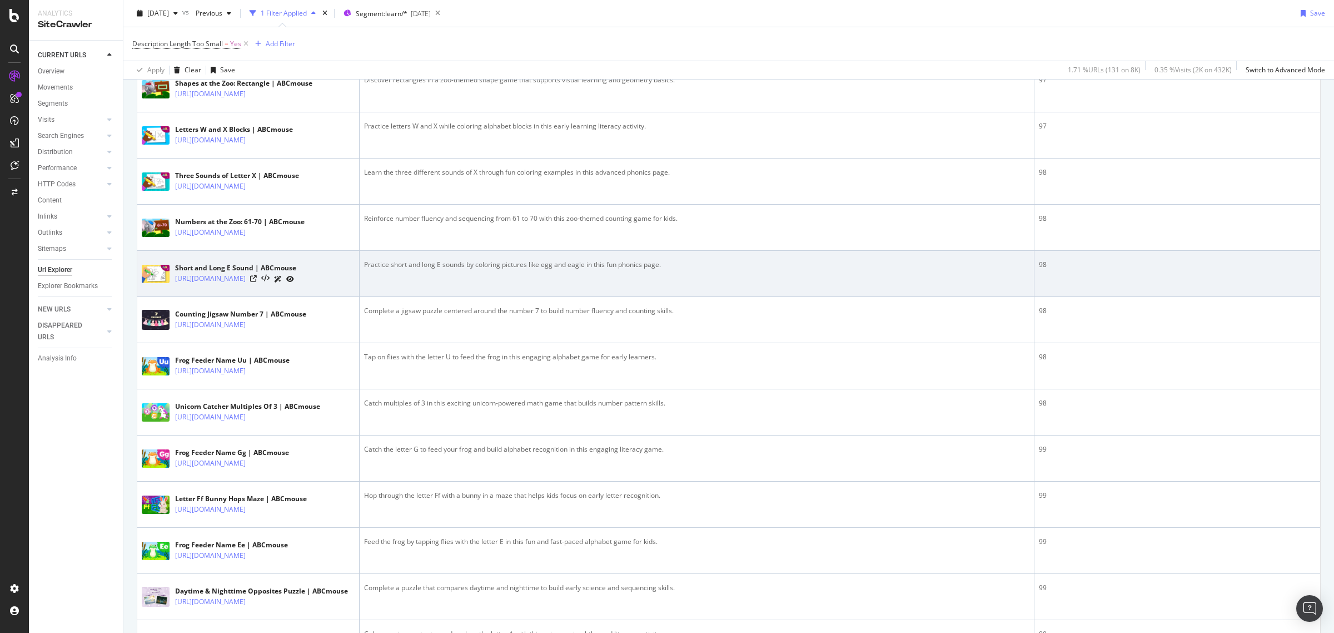
scroll to position [1668, 0]
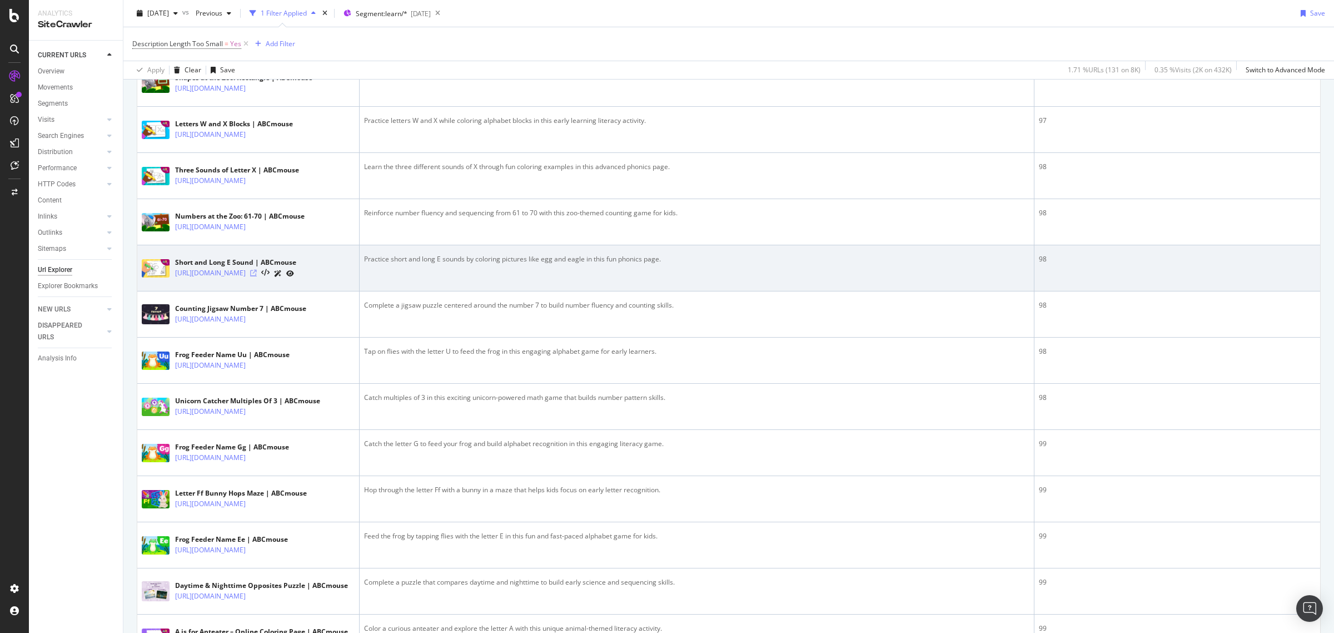
click at [257, 276] on icon at bounding box center [253, 273] width 7 height 7
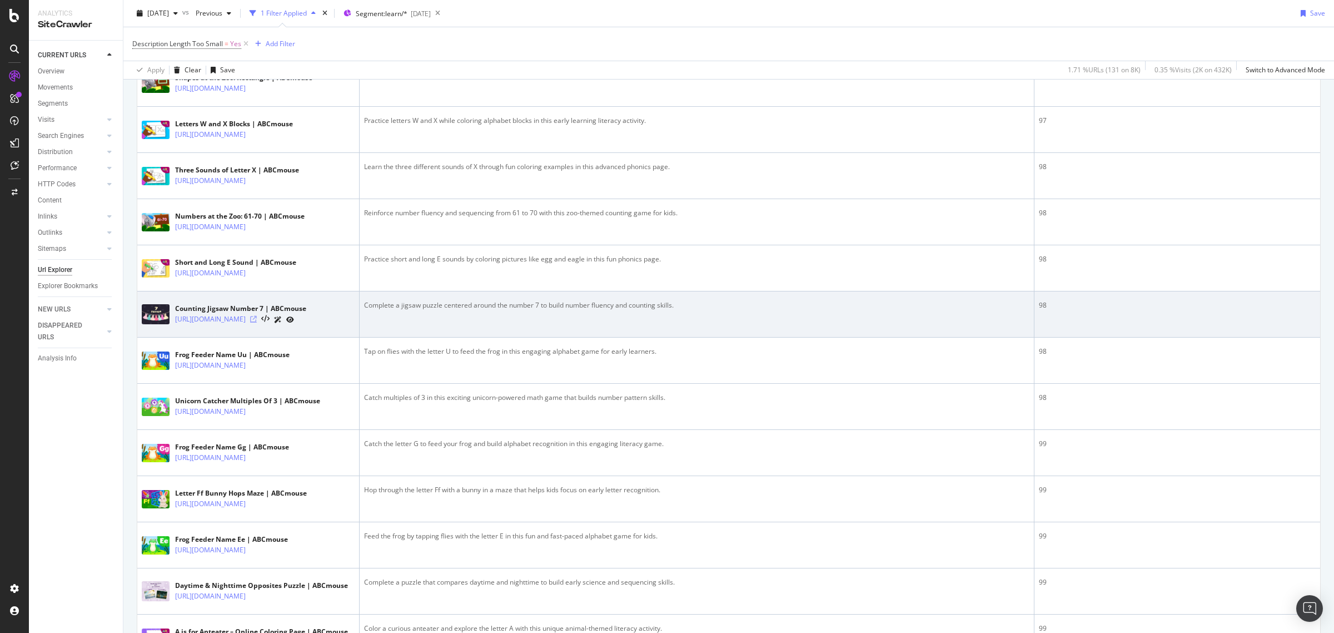
click at [257, 322] on icon at bounding box center [253, 319] width 7 height 7
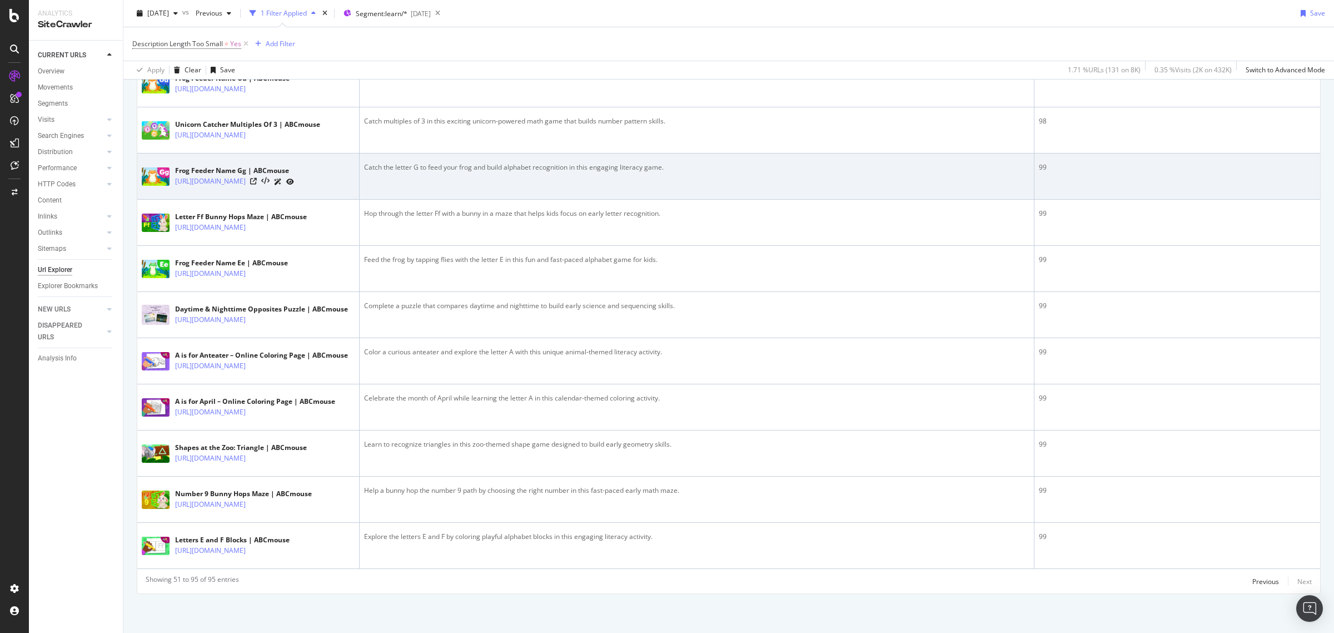
scroll to position [2015, 0]
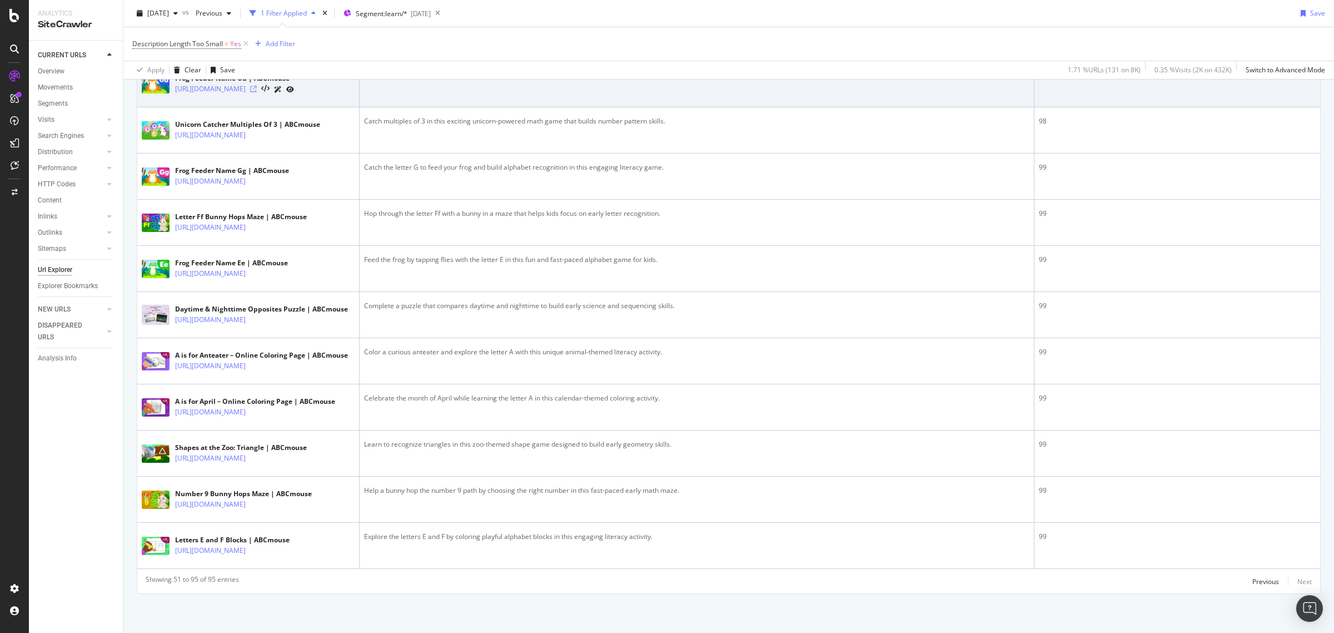
click at [257, 92] on icon at bounding box center [253, 89] width 7 height 7
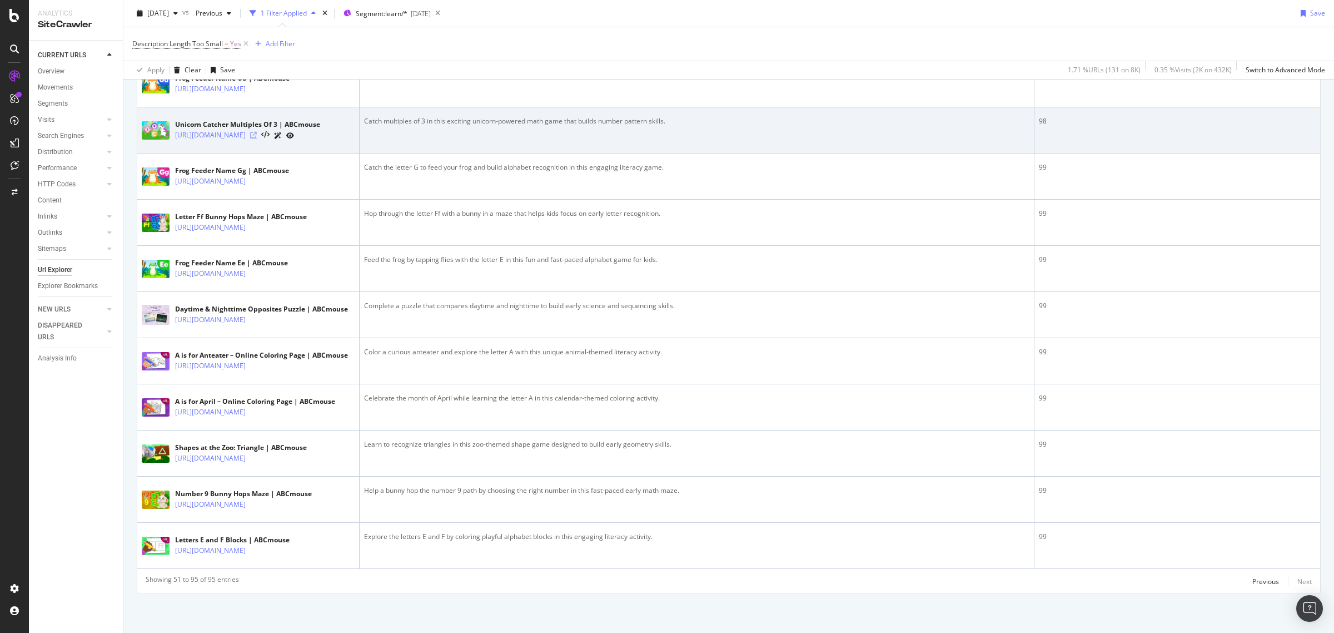
click at [257, 138] on icon at bounding box center [253, 135] width 7 height 7
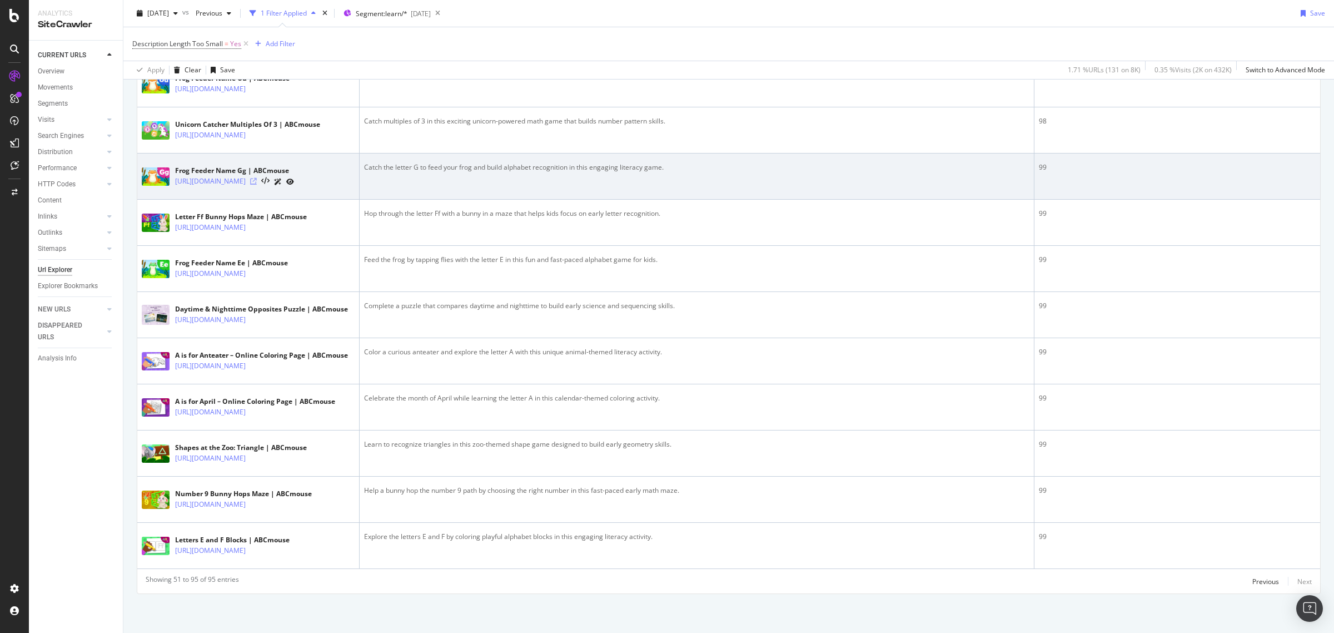
click at [257, 185] on icon at bounding box center [253, 181] width 7 height 7
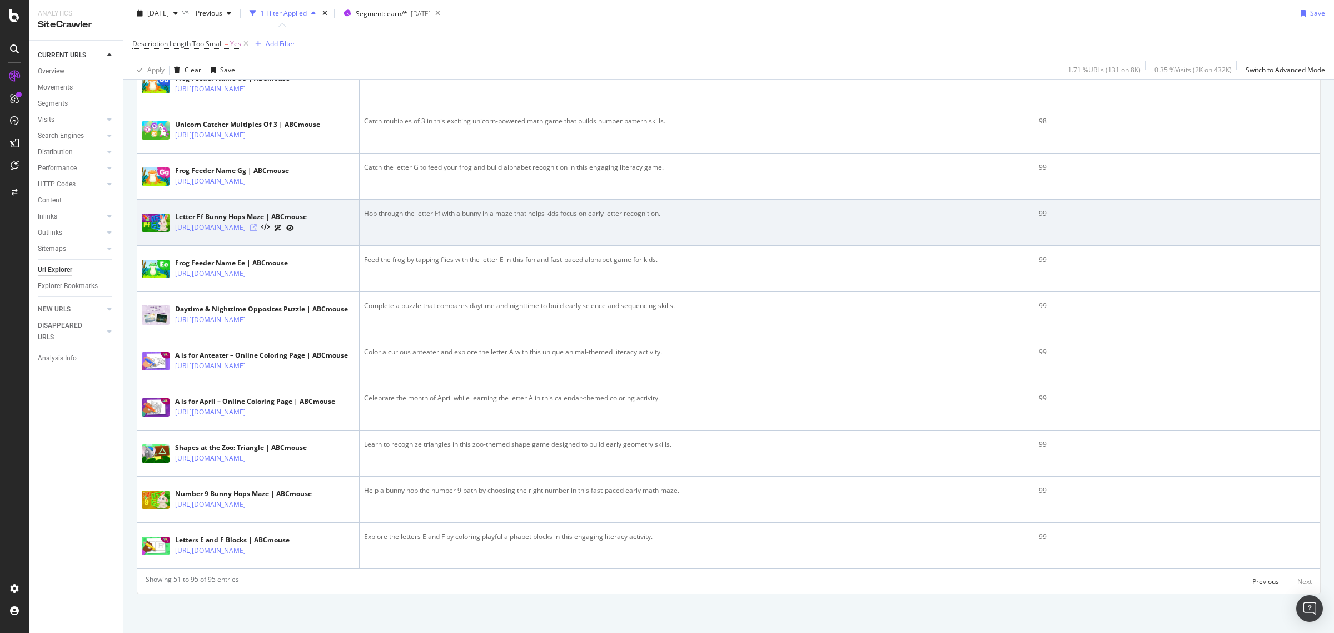
click at [257, 231] on icon at bounding box center [253, 227] width 7 height 7
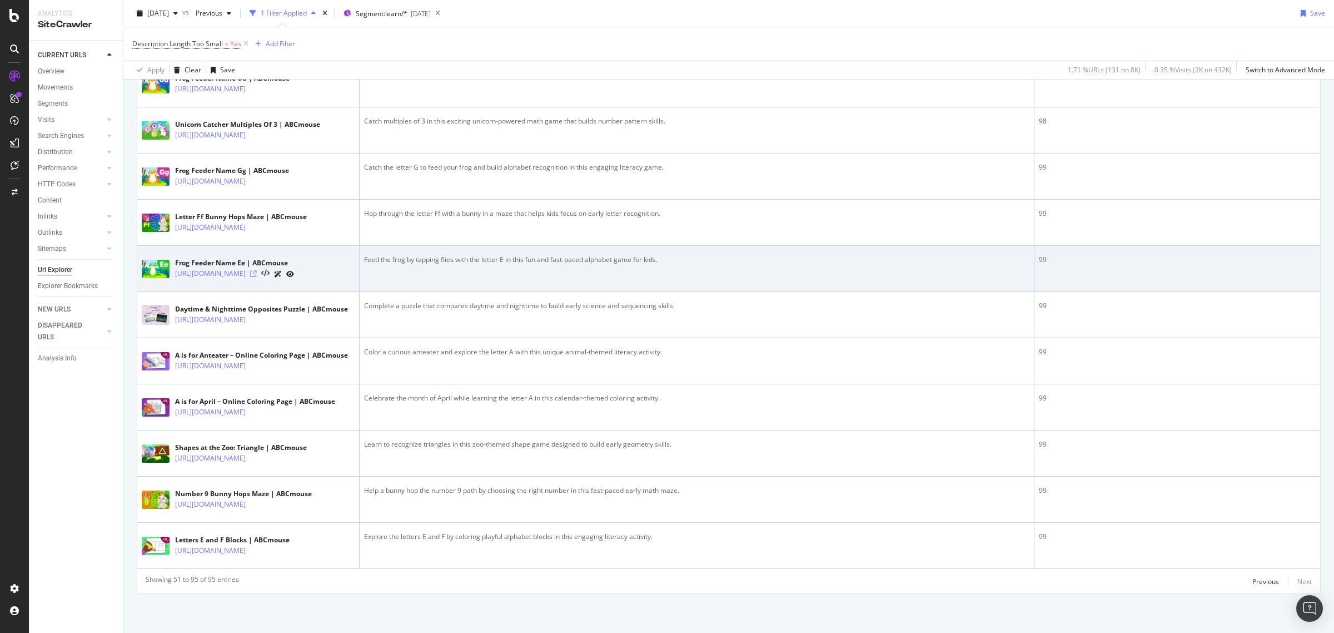
click at [257, 277] on icon at bounding box center [253, 273] width 7 height 7
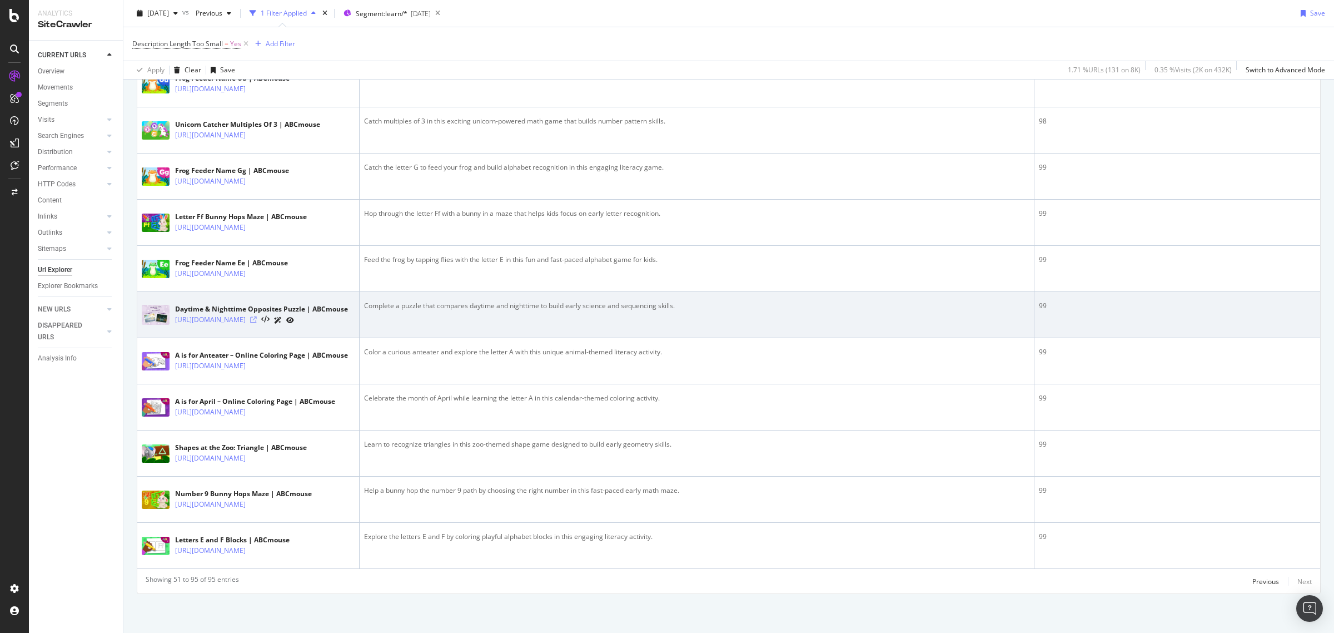
click at [257, 323] on icon at bounding box center [253, 319] width 7 height 7
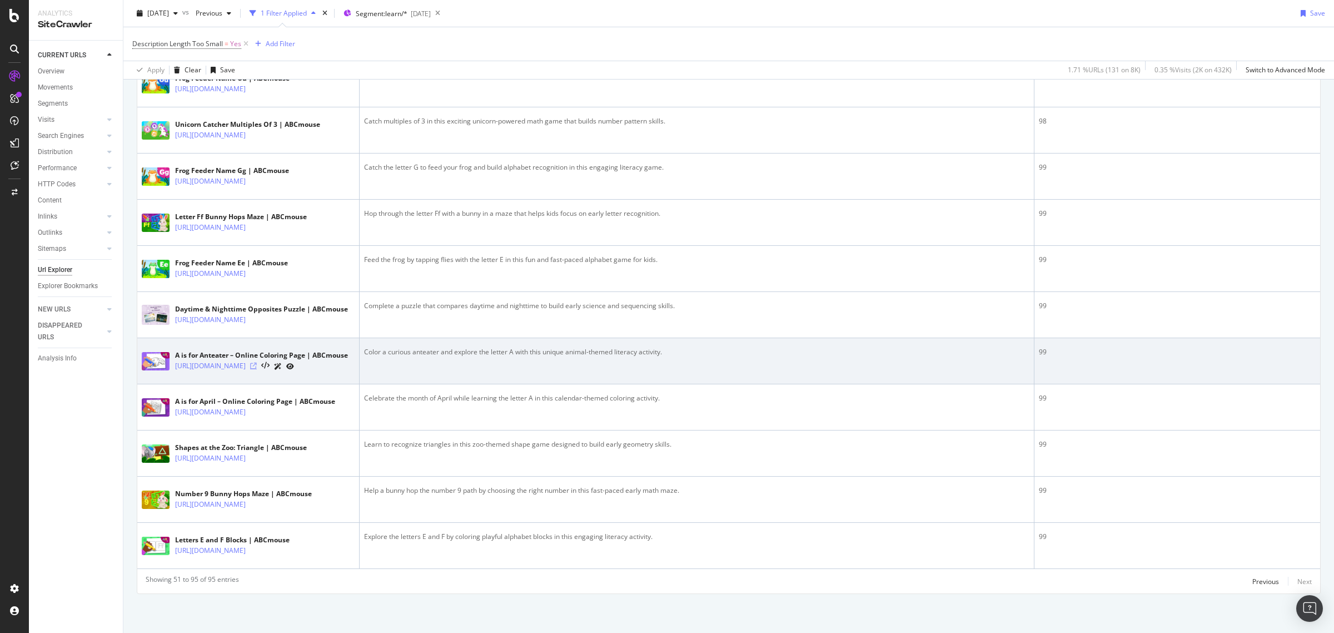
click at [257, 369] on icon at bounding box center [253, 365] width 7 height 7
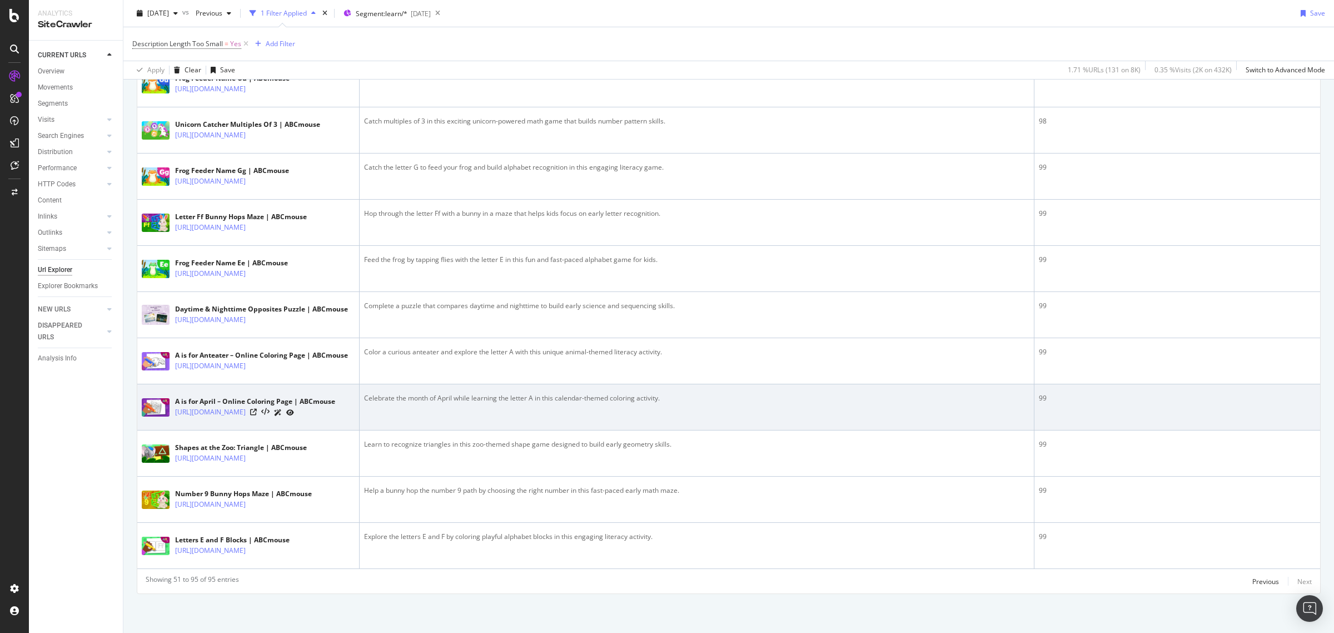
click at [310, 418] on div "[URL][DOMAIN_NAME]" at bounding box center [255, 412] width 160 height 12
click at [309, 418] on div "[URL][DOMAIN_NAME]" at bounding box center [255, 412] width 160 height 12
click at [294, 418] on div at bounding box center [272, 412] width 44 height 12
click at [257, 415] on icon at bounding box center [253, 412] width 7 height 7
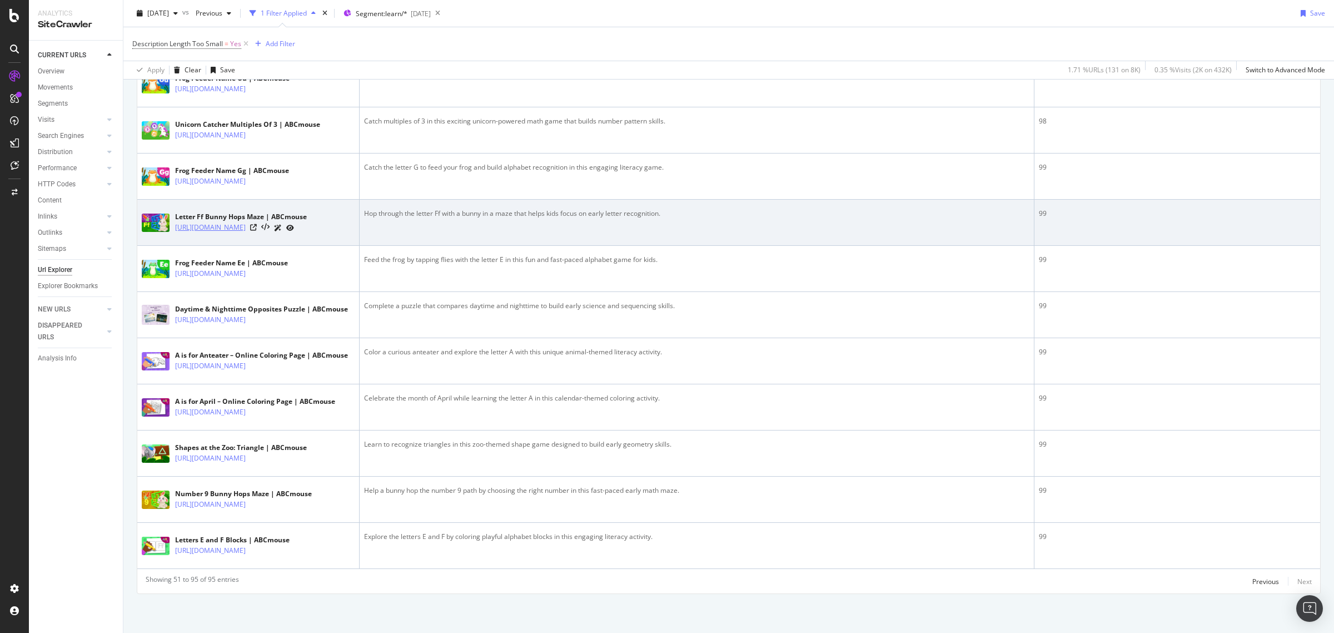
scroll to position [2151, 0]
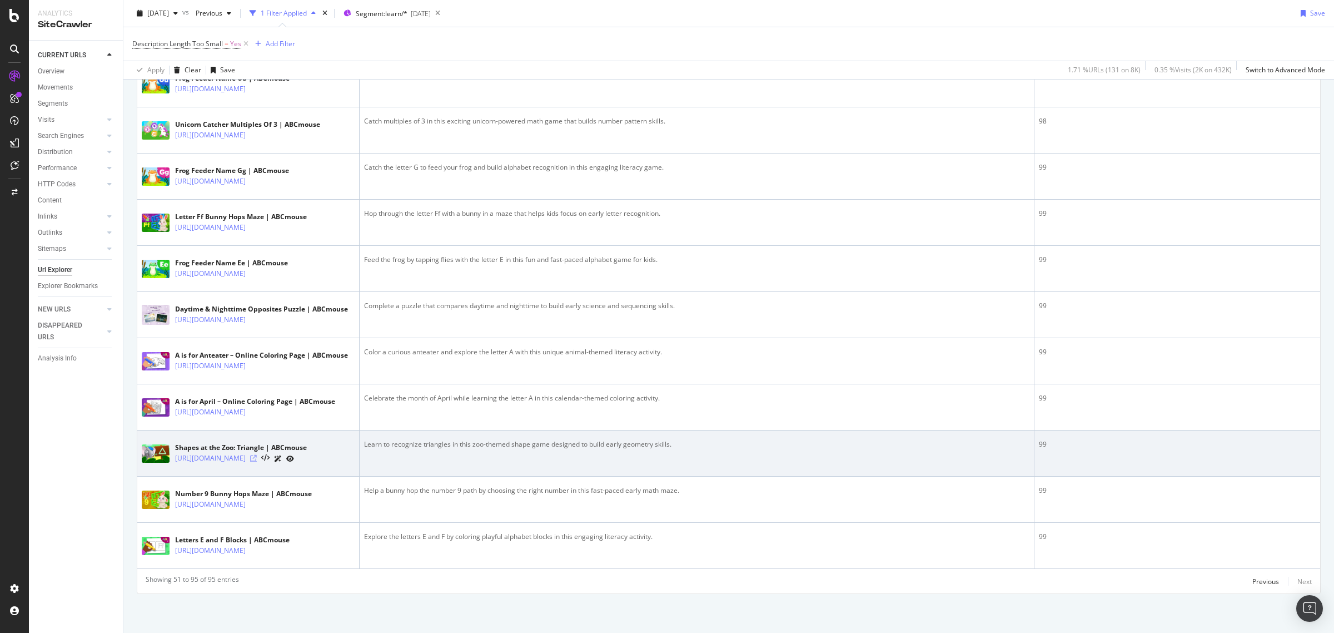
click at [257, 455] on icon at bounding box center [253, 458] width 7 height 7
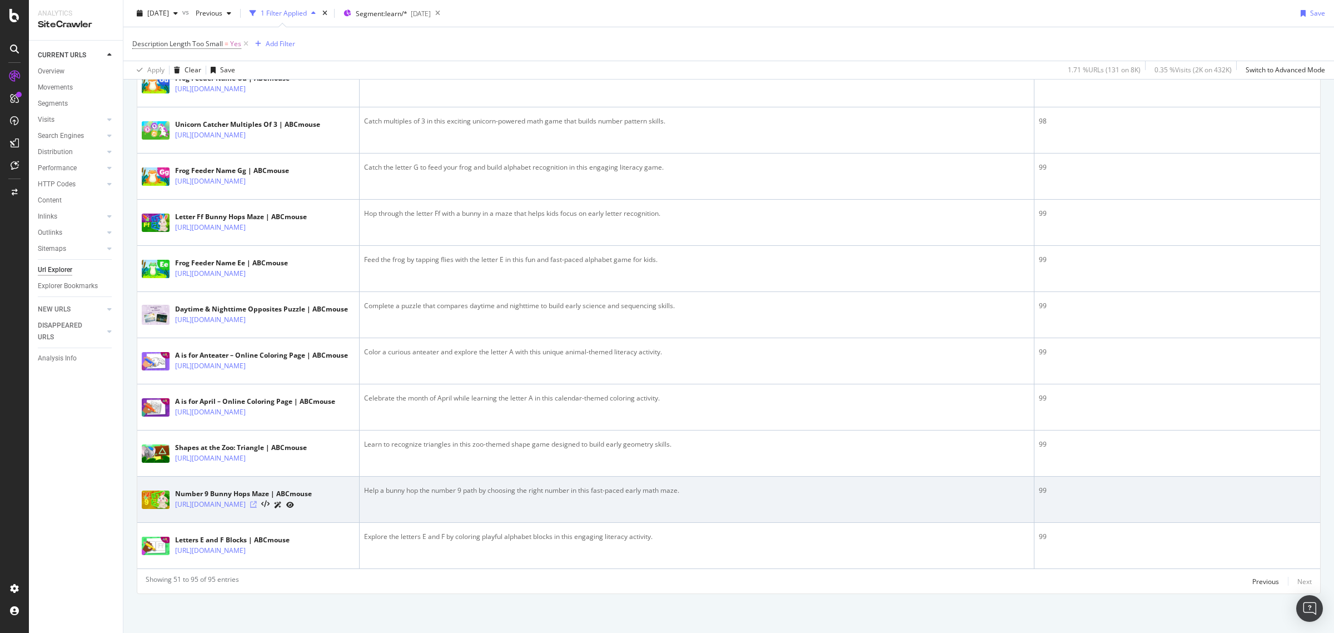
click at [257, 501] on icon at bounding box center [253, 504] width 7 height 7
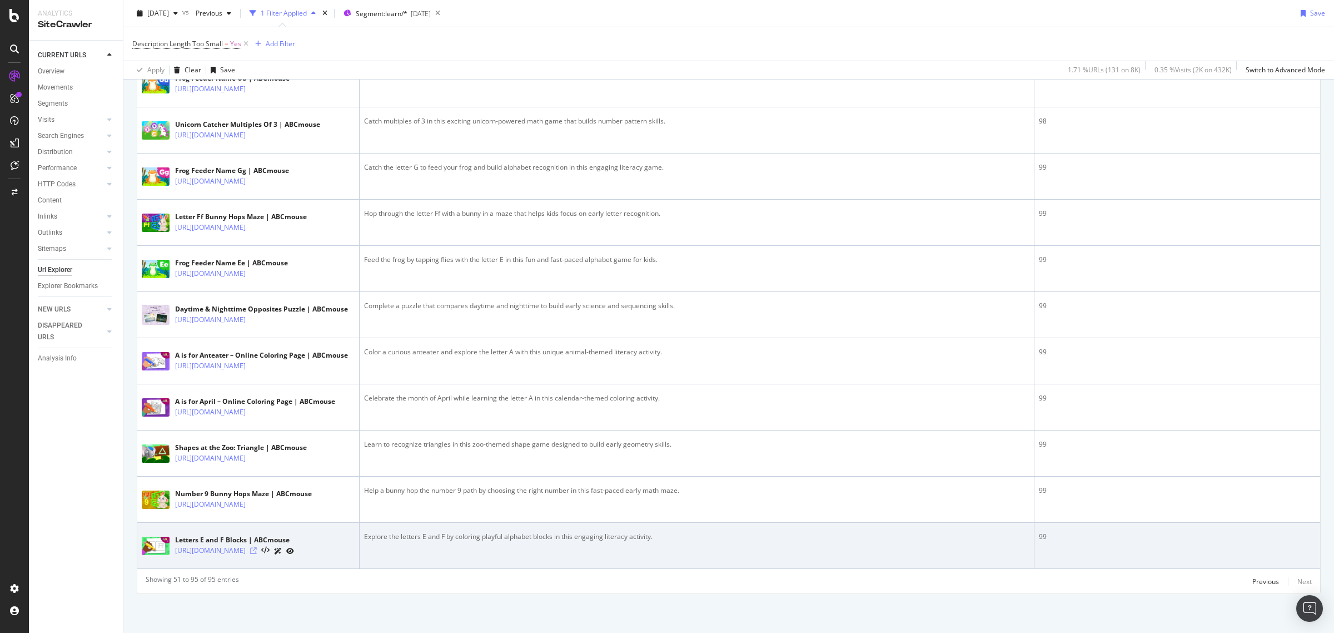
click at [257, 547] on icon at bounding box center [253, 550] width 7 height 7
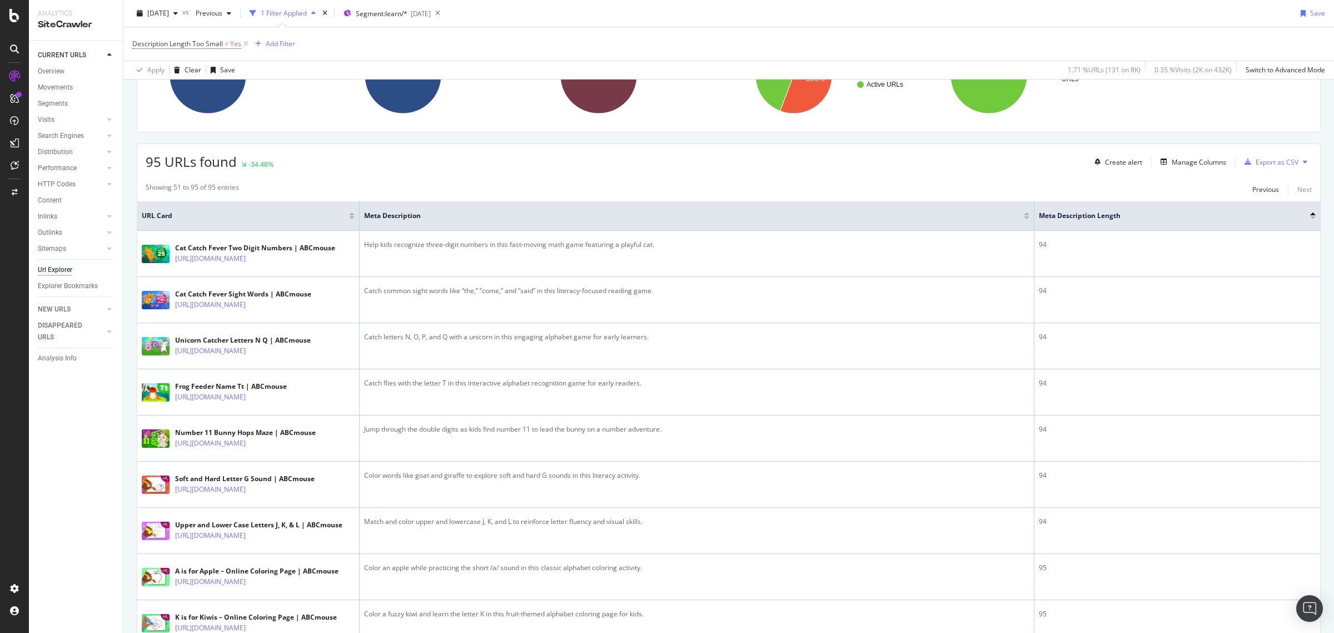
scroll to position [0, 0]
